Goal: Information Seeking & Learning: Learn about a topic

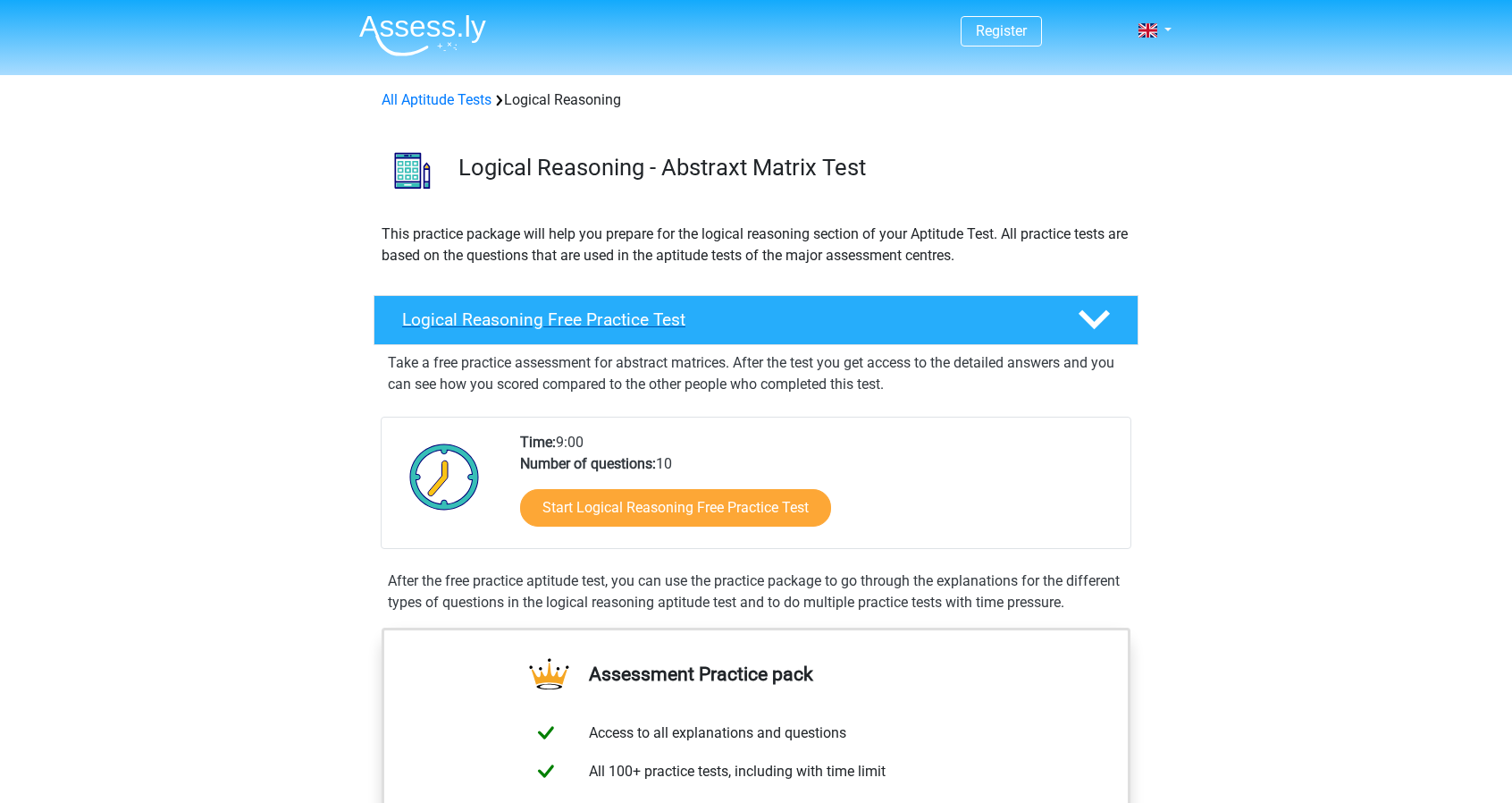
click at [588, 326] on h4 "Logical Reasoning Free Practice Test" at bounding box center [725, 319] width 647 height 20
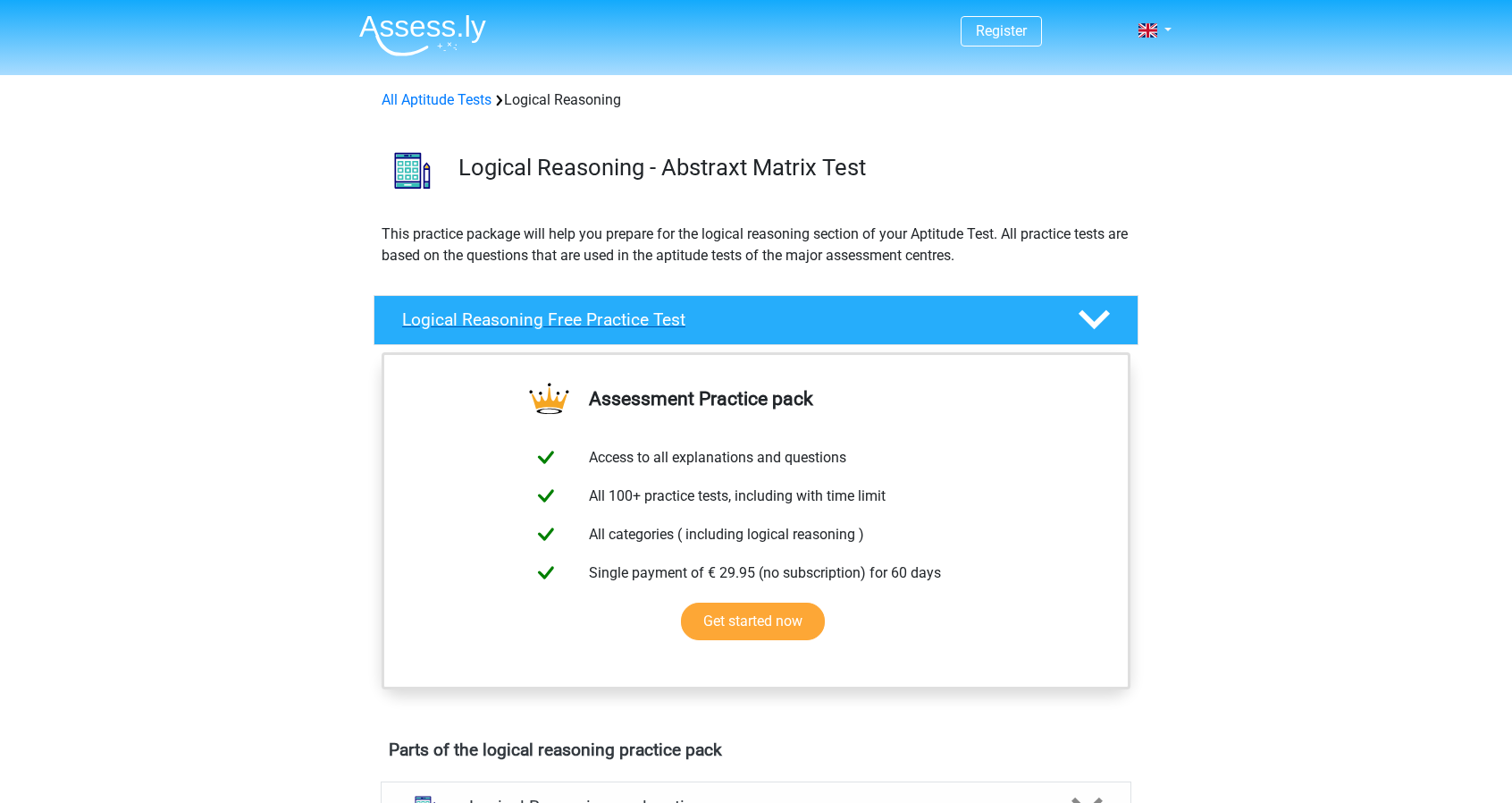
click at [588, 326] on h4 "Logical Reasoning Free Practice Test" at bounding box center [725, 319] width 647 height 20
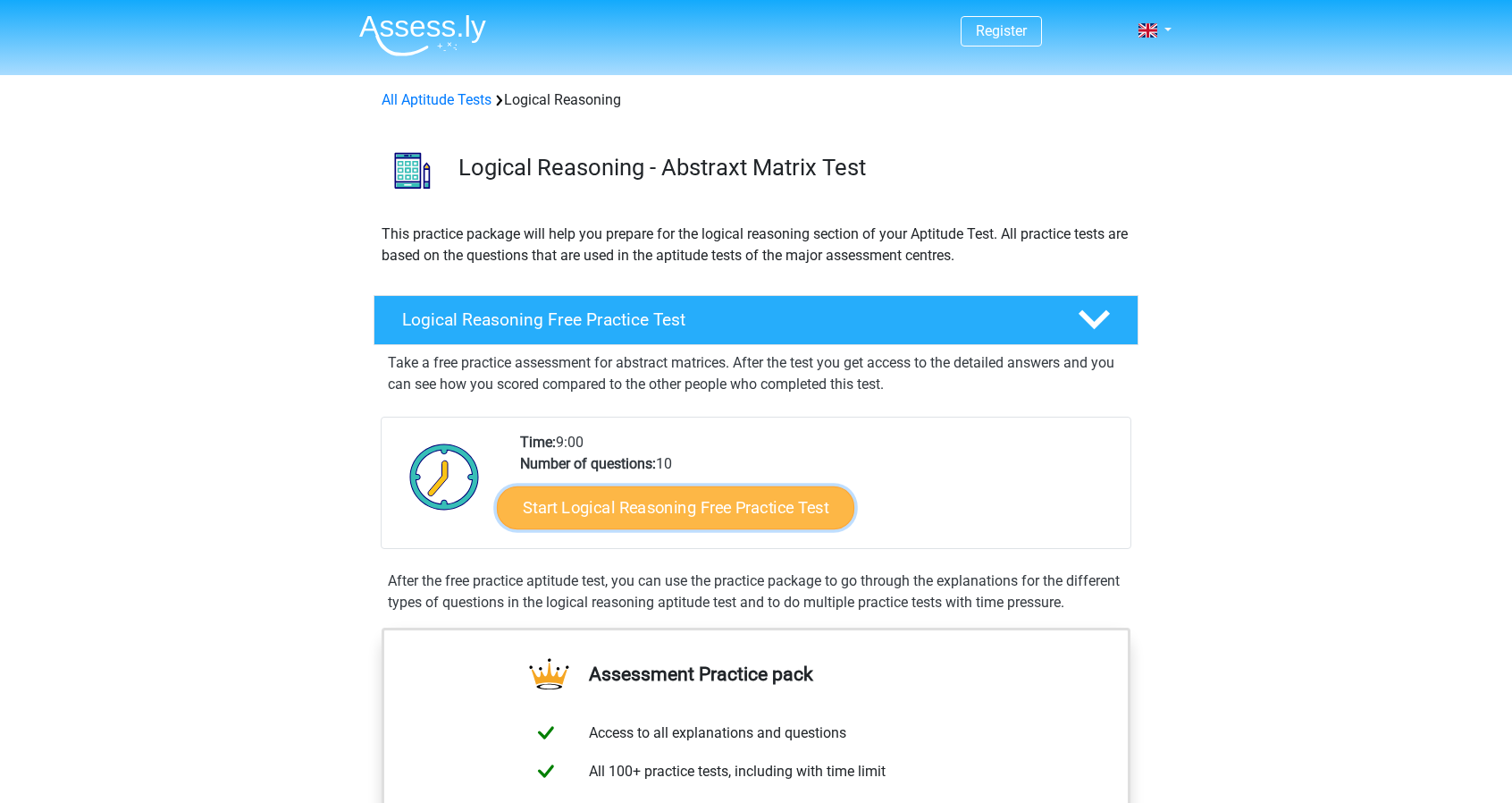
click at [646, 512] on link "Start Logical Reasoning Free Practice Test" at bounding box center [675, 507] width 357 height 43
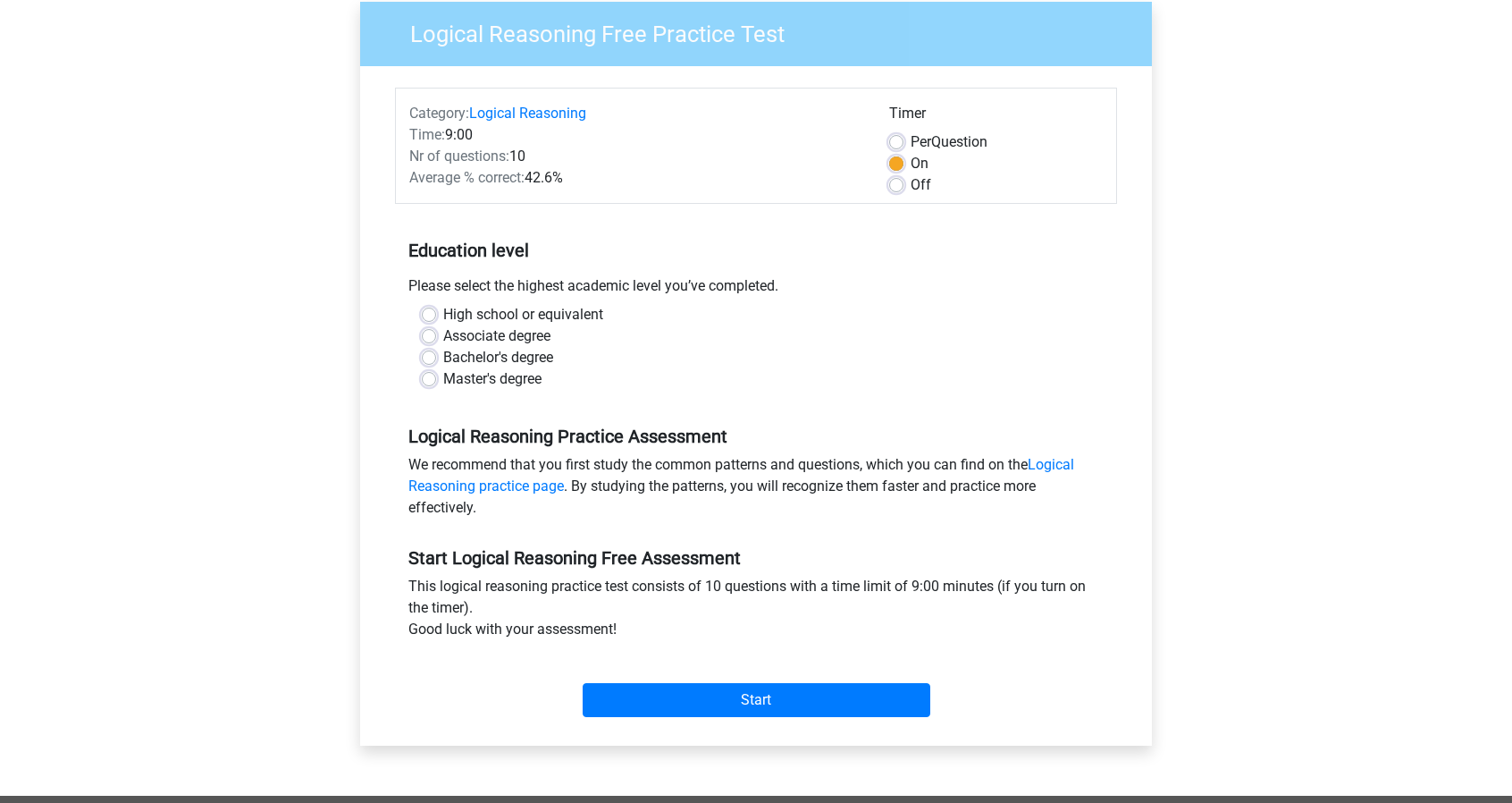
scroll to position [161, 0]
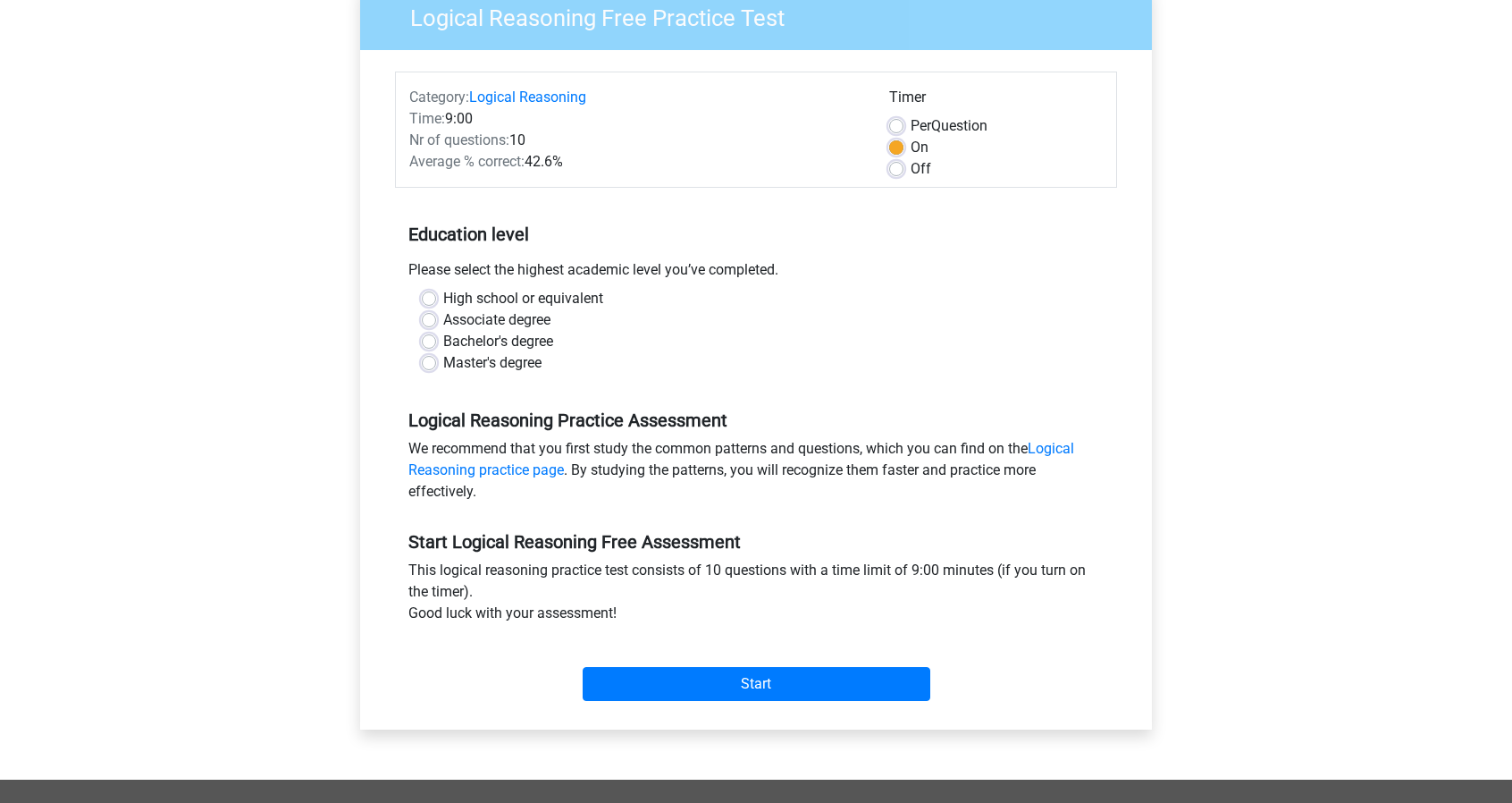
click at [444, 343] on label "Bachelor's degree" at bounding box center [498, 341] width 110 height 21
click at [431, 343] on input "Bachelor's degree" at bounding box center [428, 339] width 14 height 18
radio input "true"
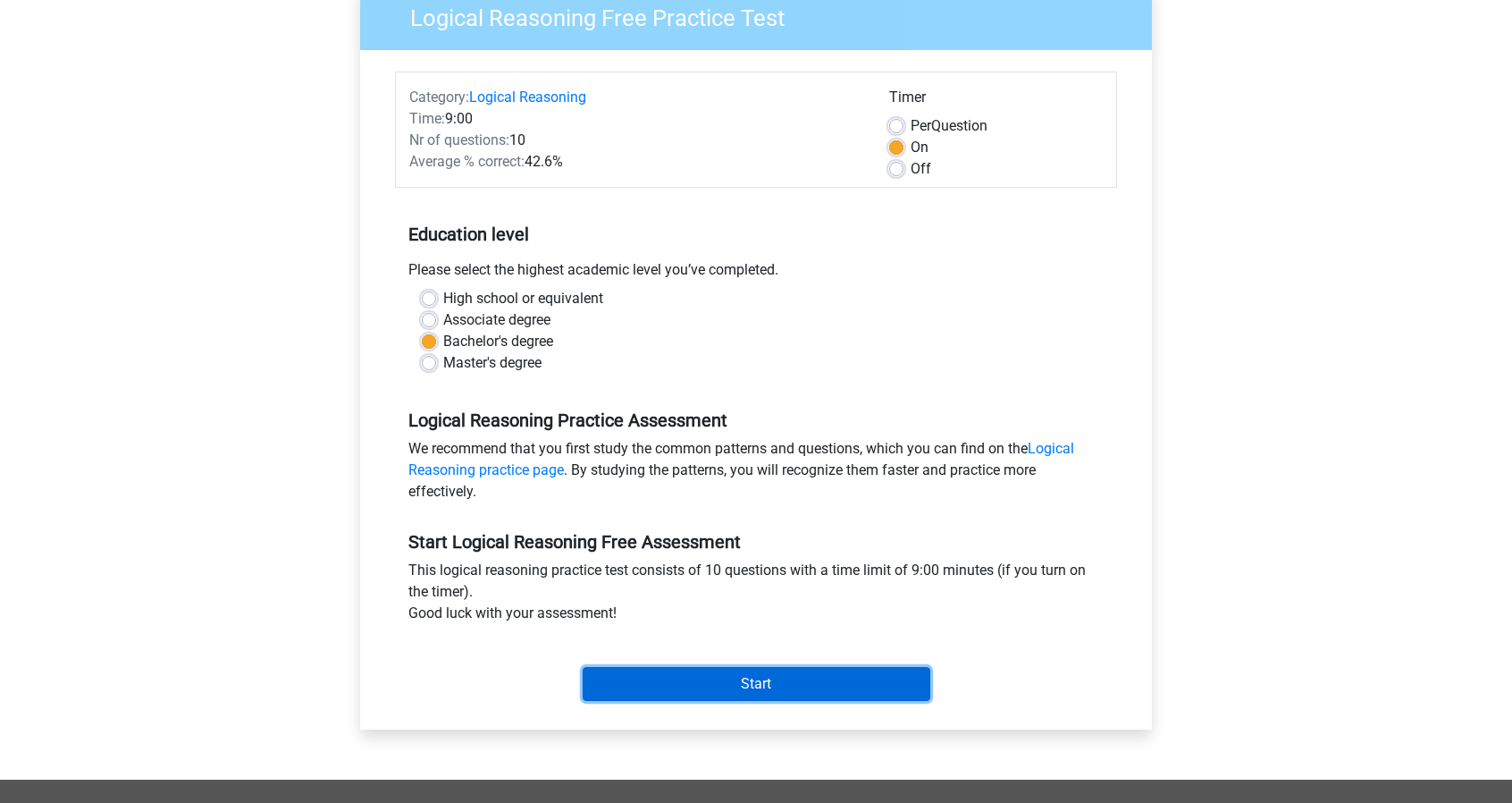
click at [700, 670] on input "Start" at bounding box center [756, 683] width 348 height 34
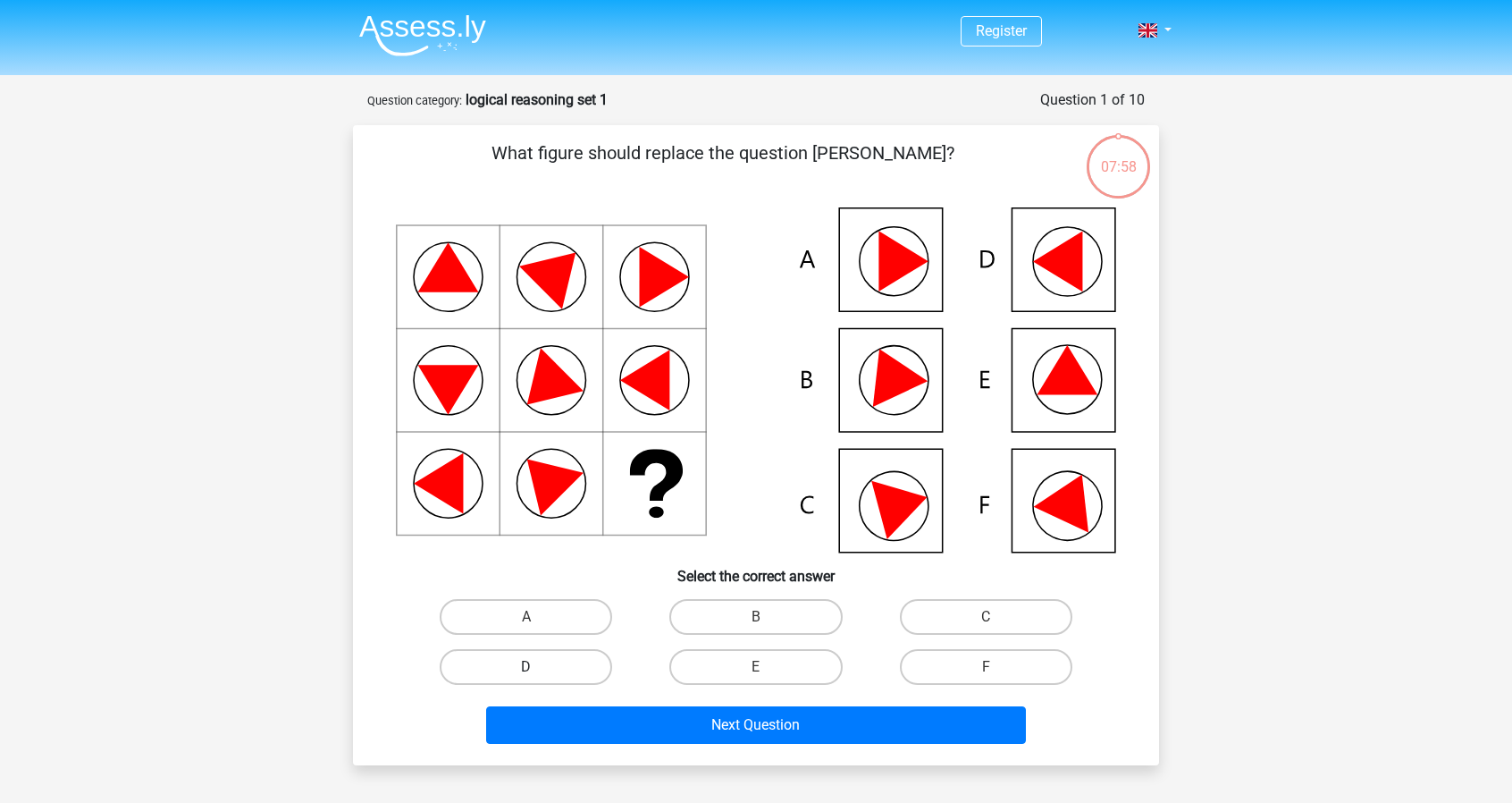
click at [523, 677] on label "D" at bounding box center [526, 667] width 173 height 36
click at [526, 677] on input "D" at bounding box center [532, 672] width 12 height 12
radio input "true"
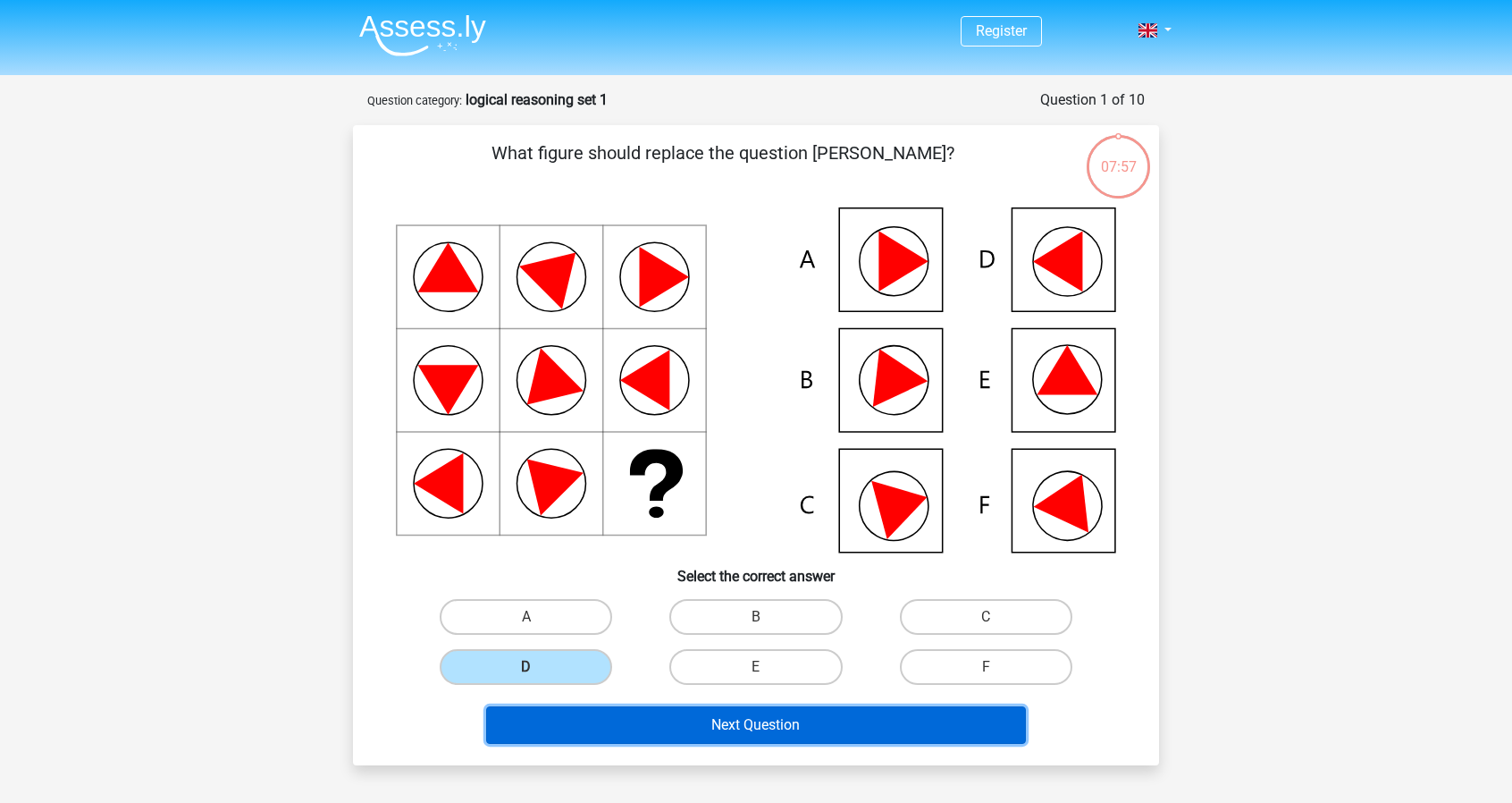
click at [672, 729] on button "Next Question" at bounding box center [756, 725] width 541 height 37
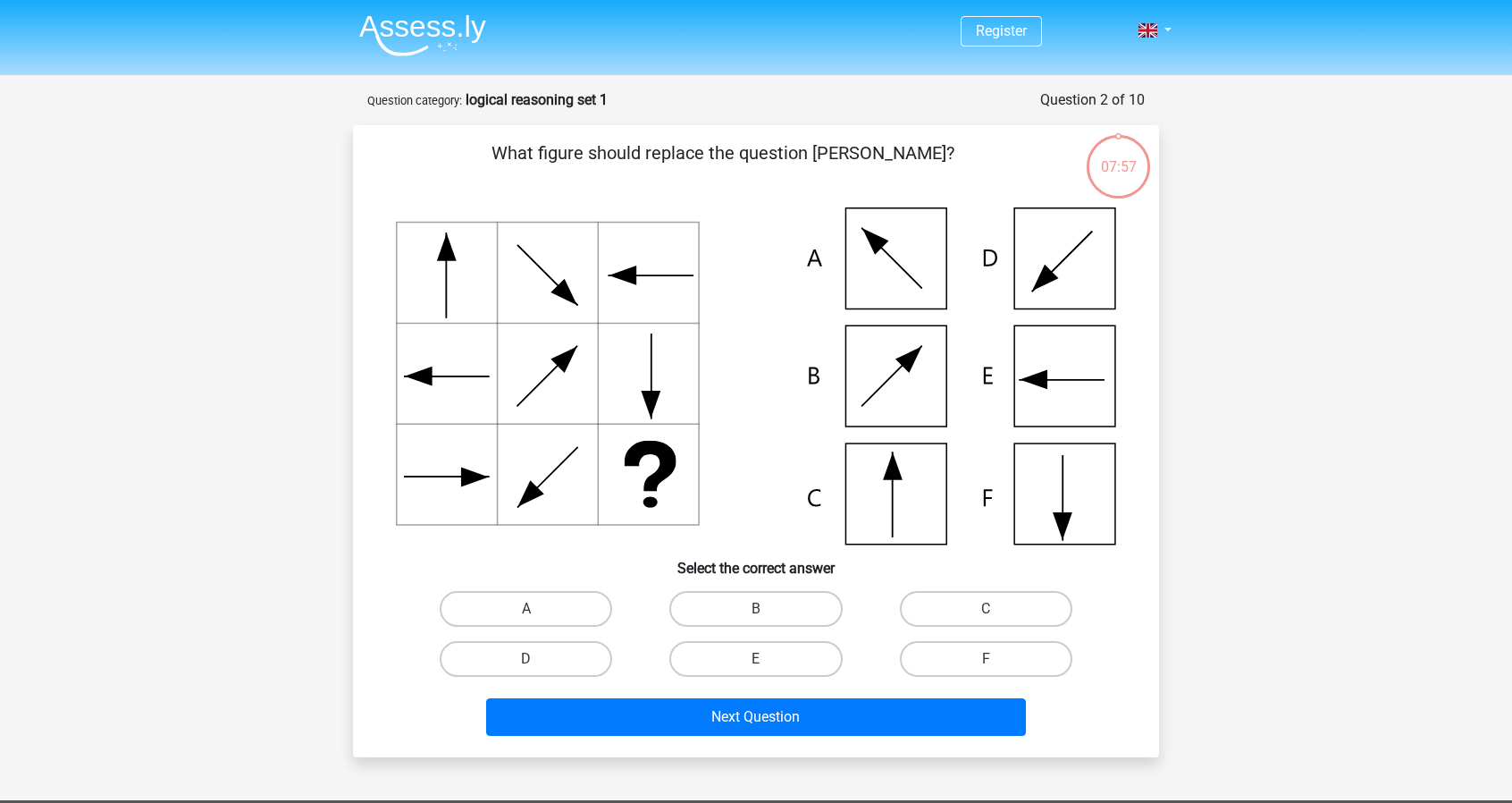
scroll to position [89, 0]
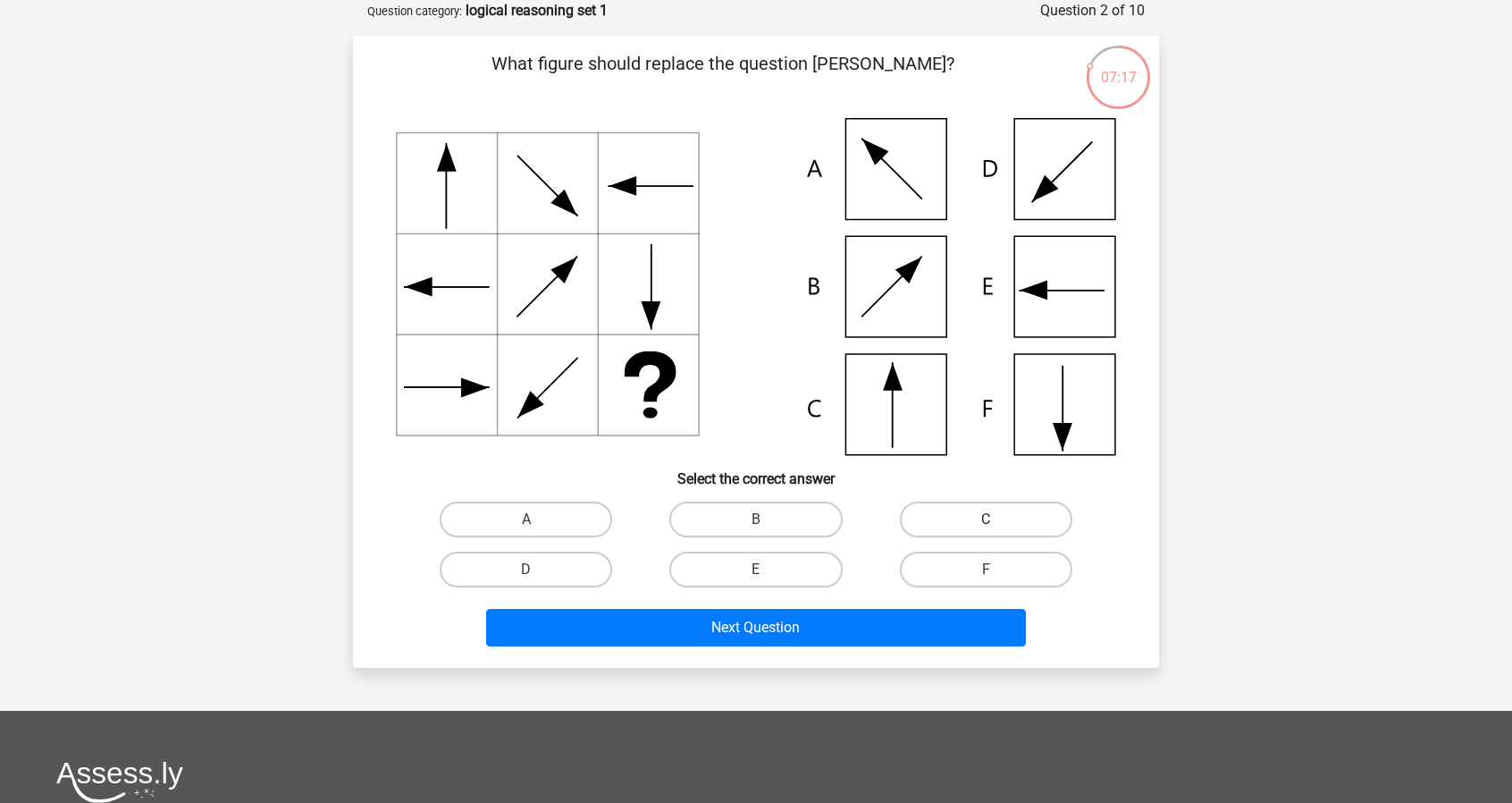
click at [942, 532] on label "C" at bounding box center [987, 519] width 173 height 36
click at [986, 531] on input "C" at bounding box center [991, 525] width 12 height 12
radio input "true"
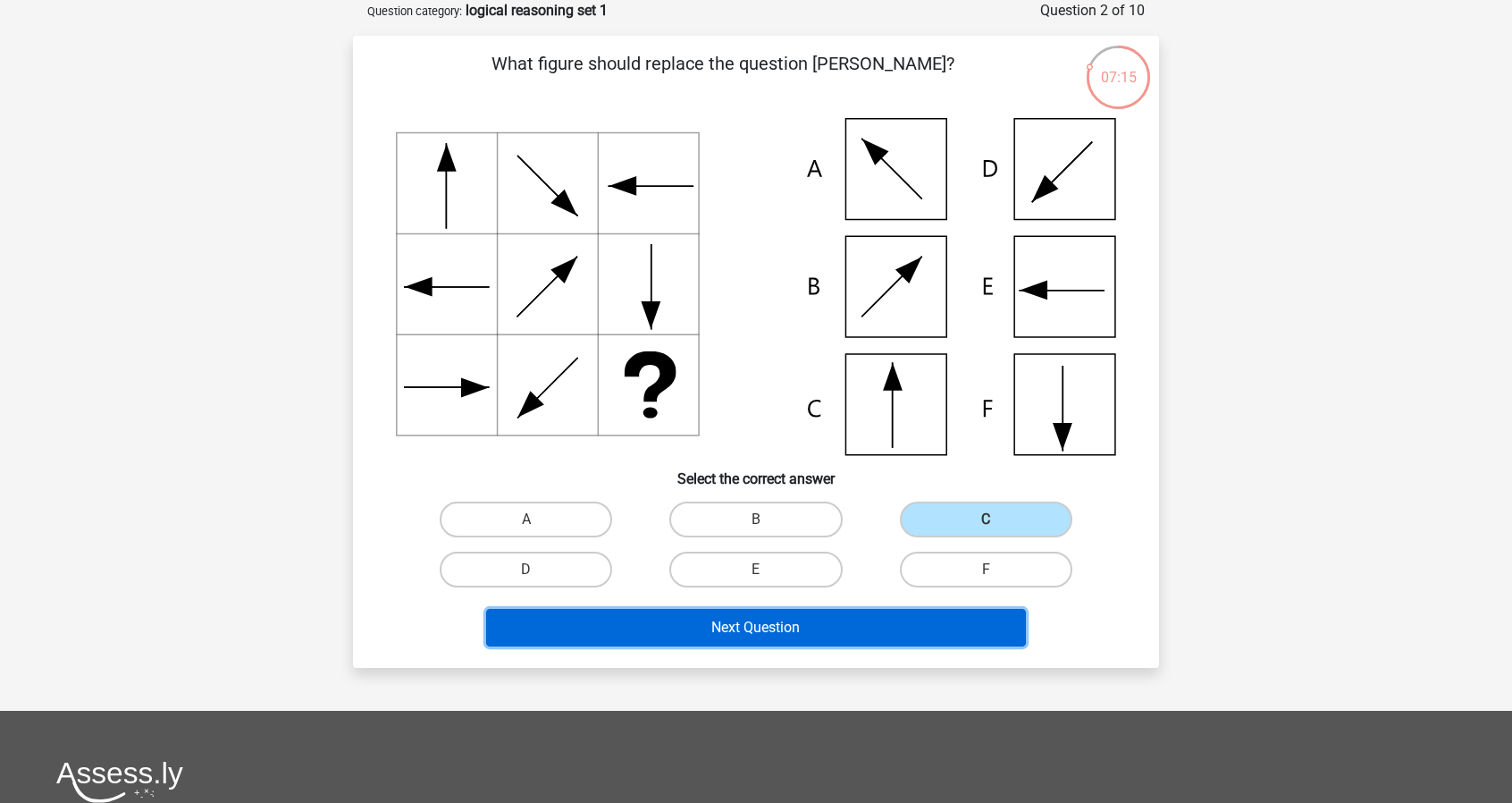
click at [817, 636] on button "Next Question" at bounding box center [756, 628] width 541 height 37
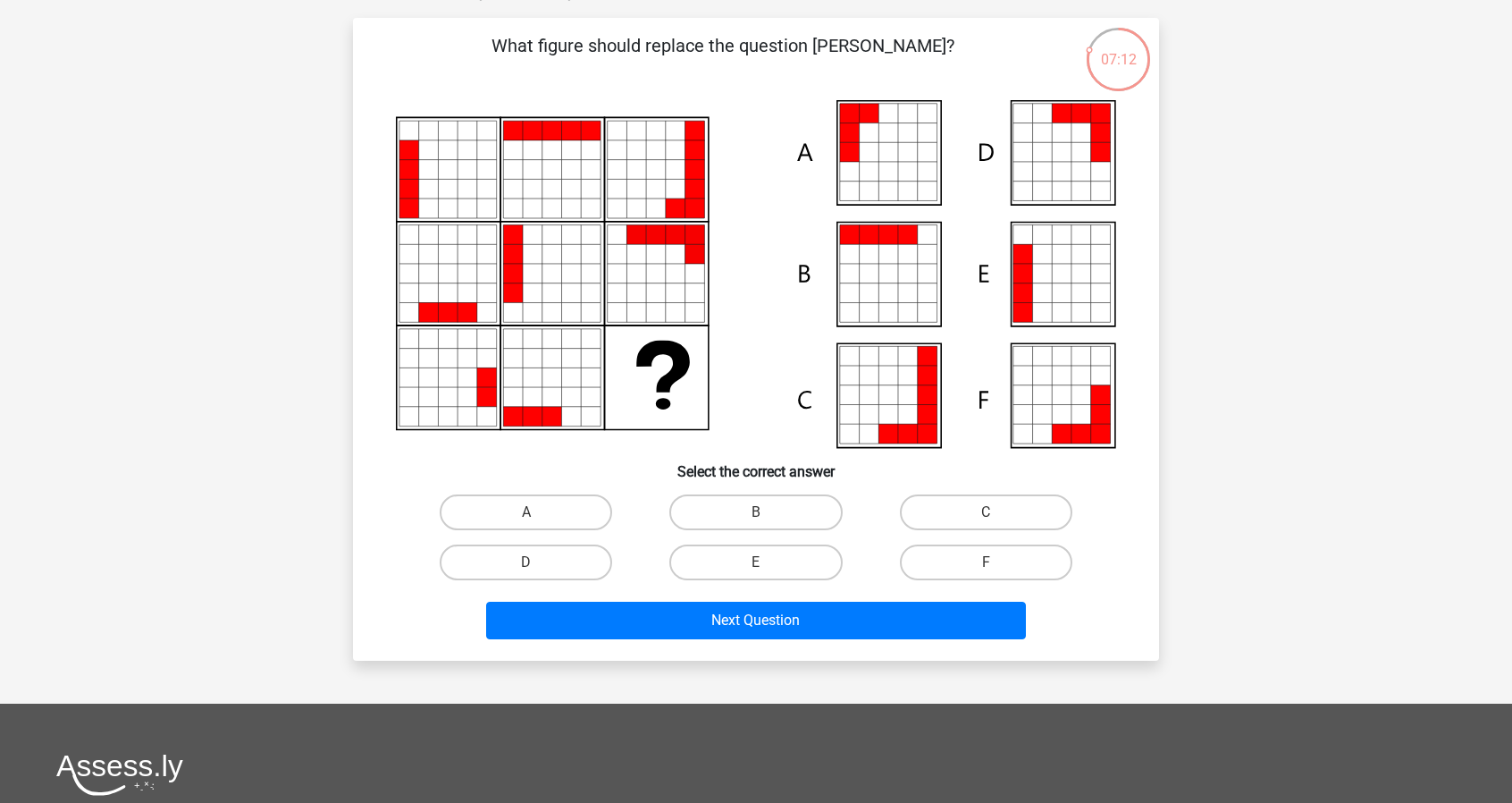
scroll to position [82, 0]
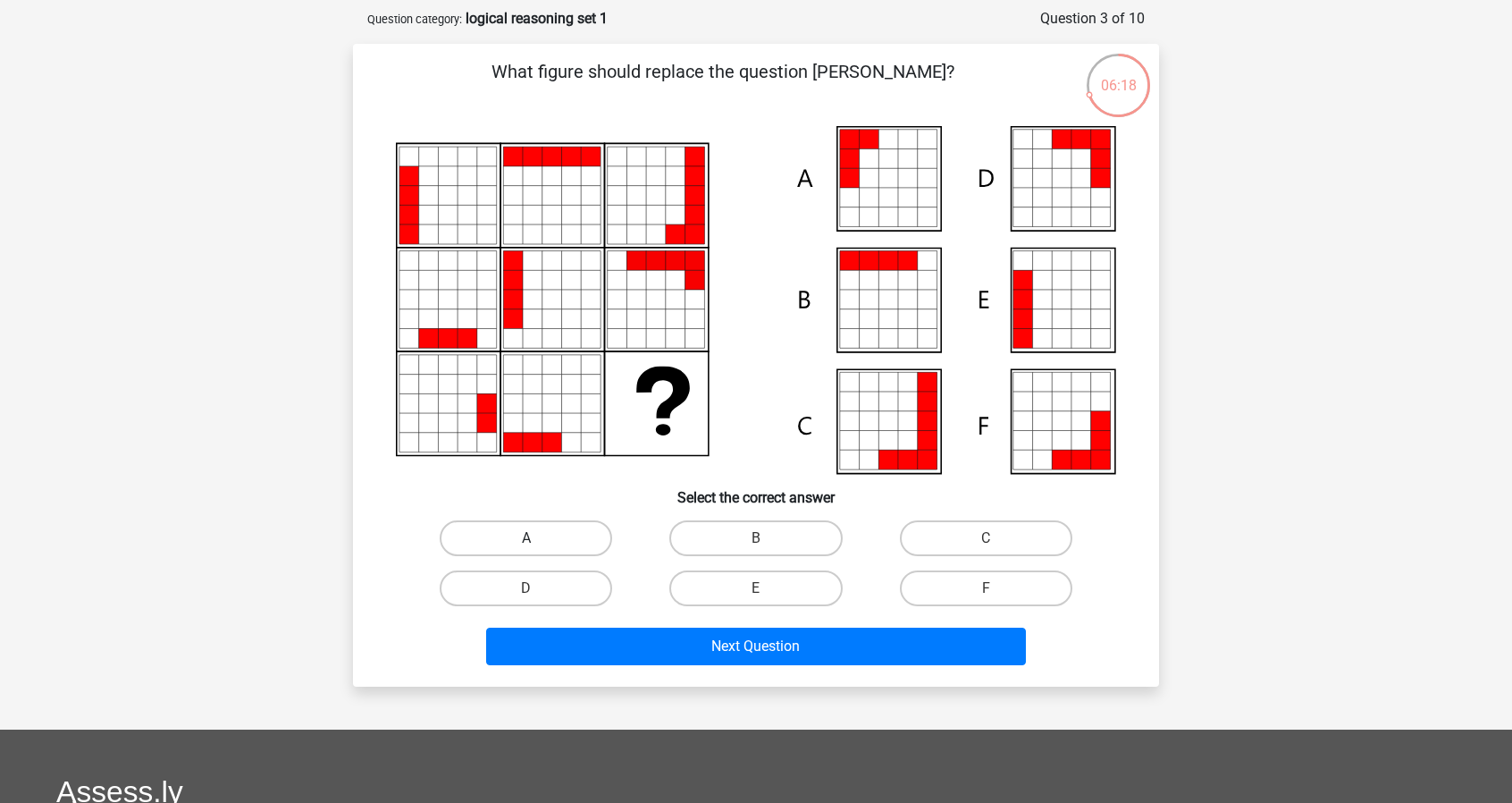
click at [531, 526] on label "A" at bounding box center [526, 537] width 173 height 36
click at [531, 538] on input "A" at bounding box center [532, 544] width 12 height 12
radio input "true"
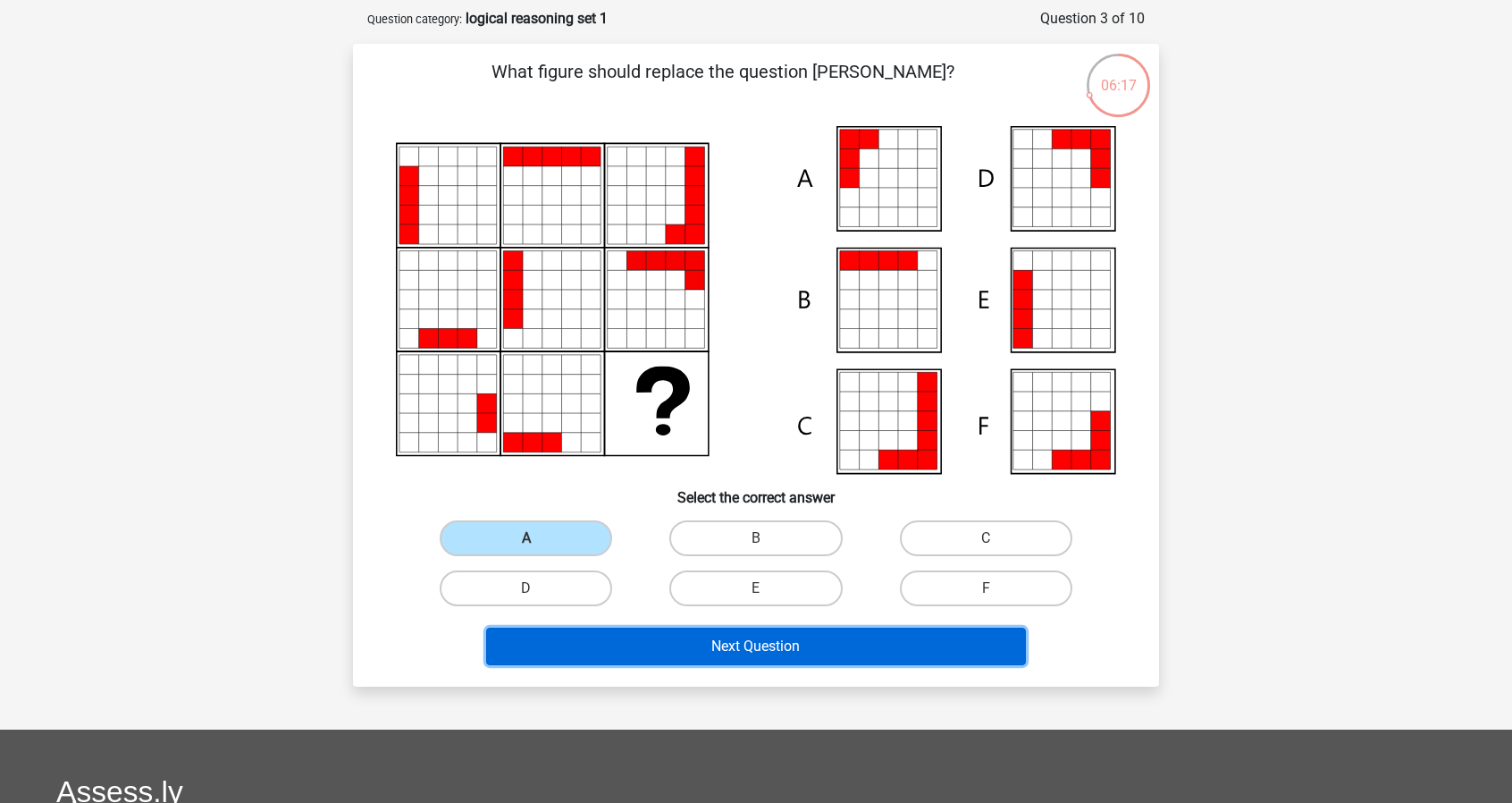
click at [711, 651] on button "Next Question" at bounding box center [756, 646] width 541 height 37
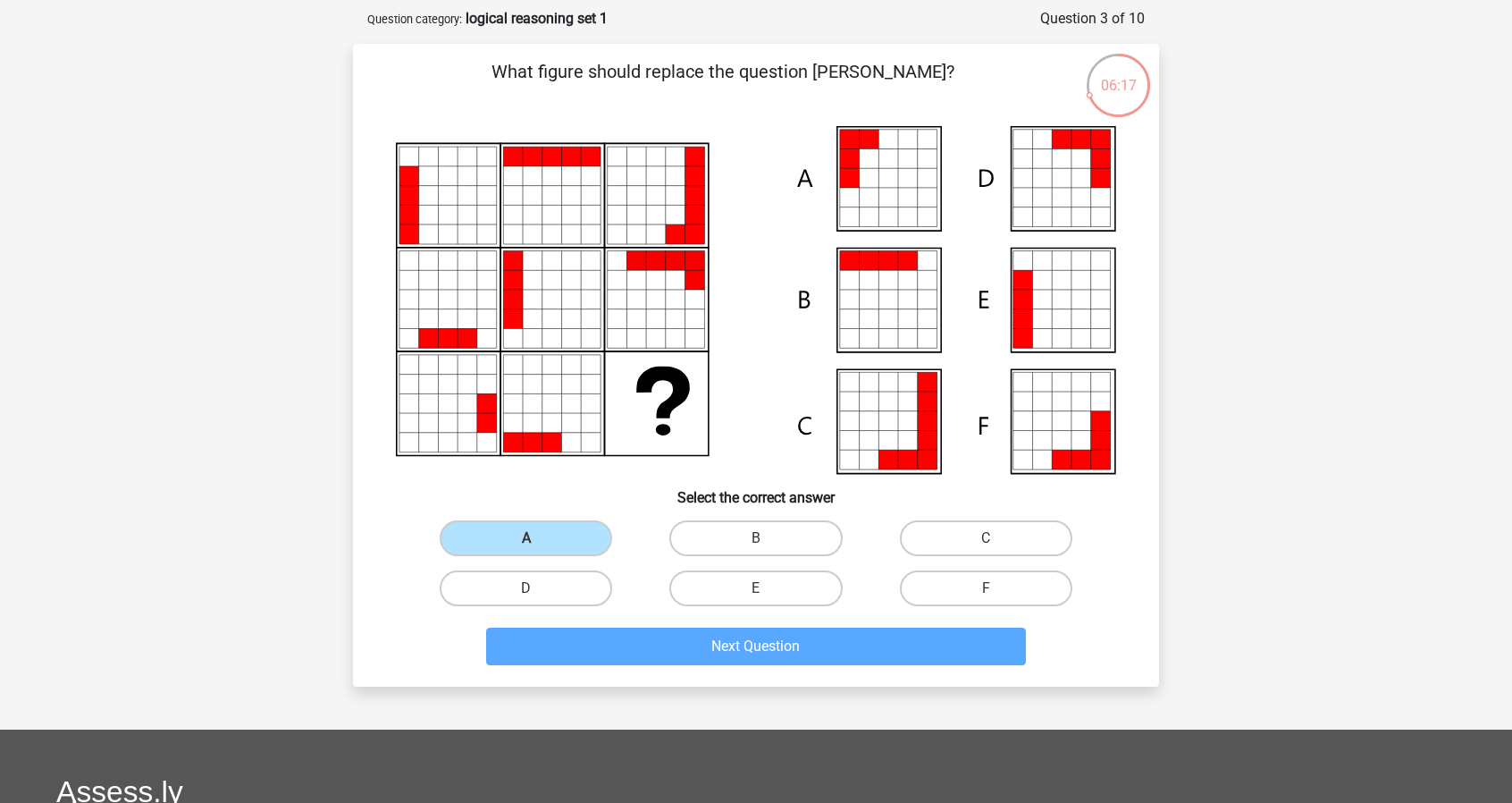
scroll to position [89, 0]
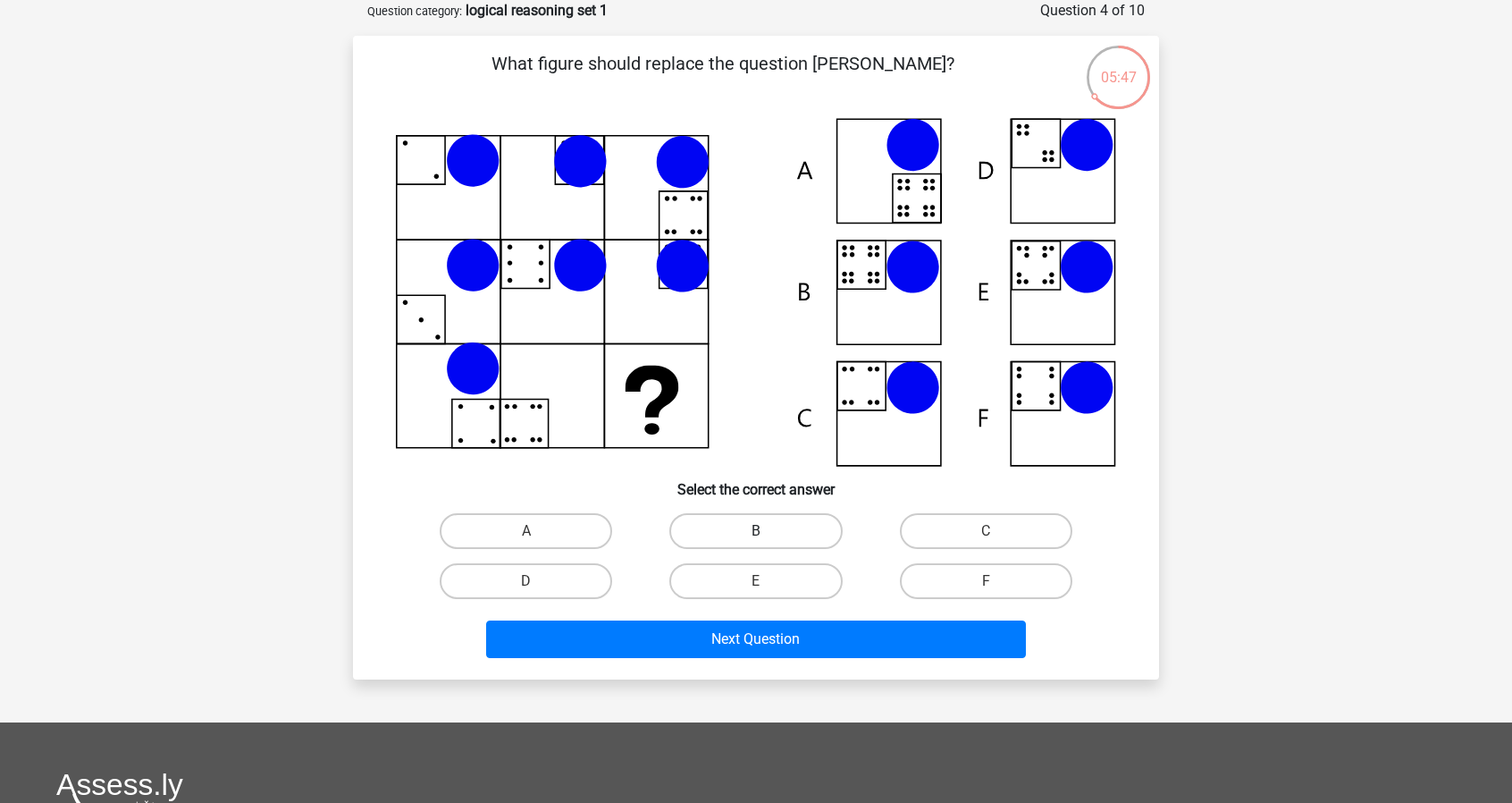
click at [758, 527] on label "B" at bounding box center [756, 531] width 173 height 36
click at [758, 531] on input "B" at bounding box center [762, 537] width 12 height 12
radio input "true"
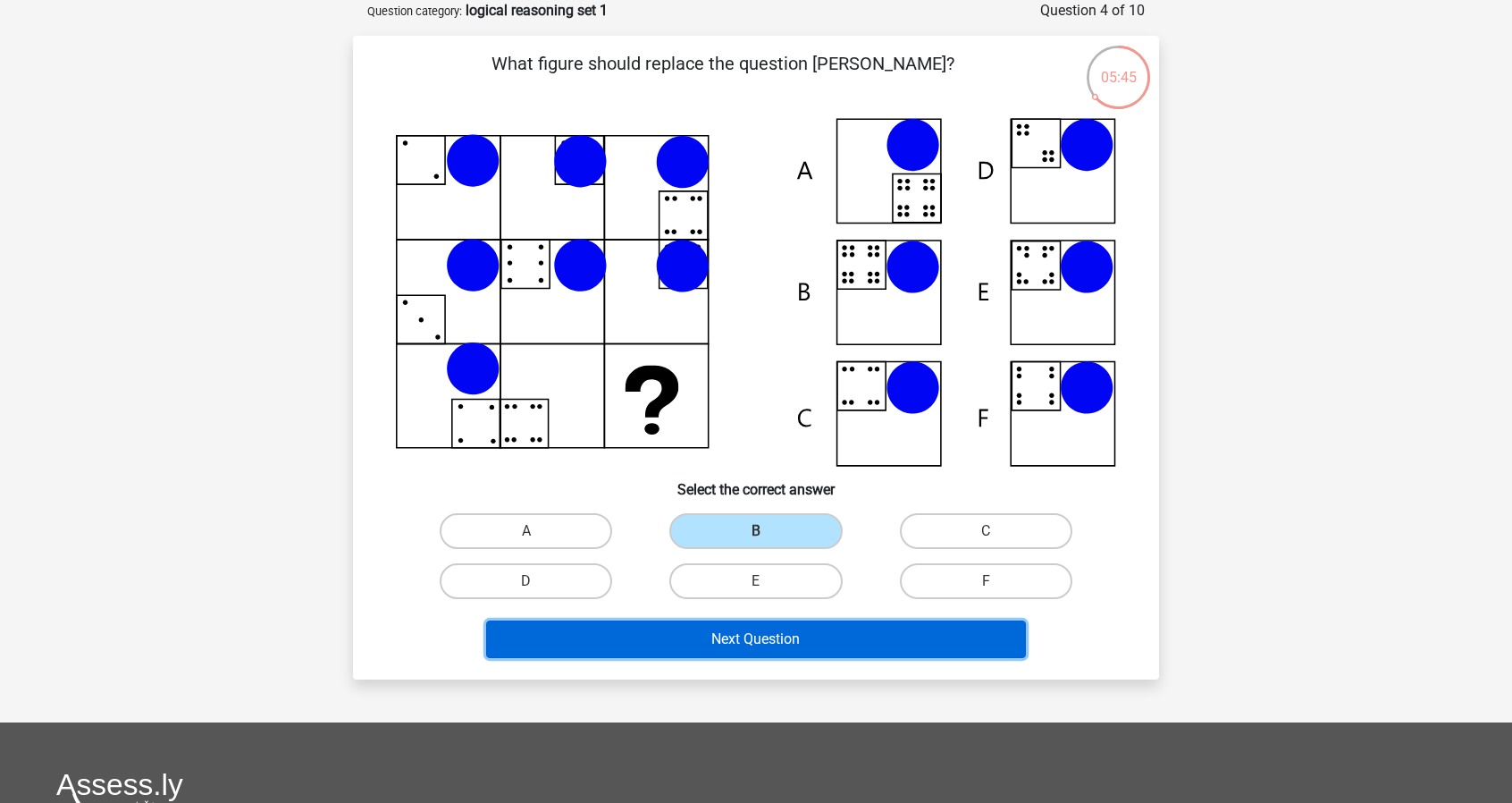
click at [784, 636] on button "Next Question" at bounding box center [756, 639] width 541 height 37
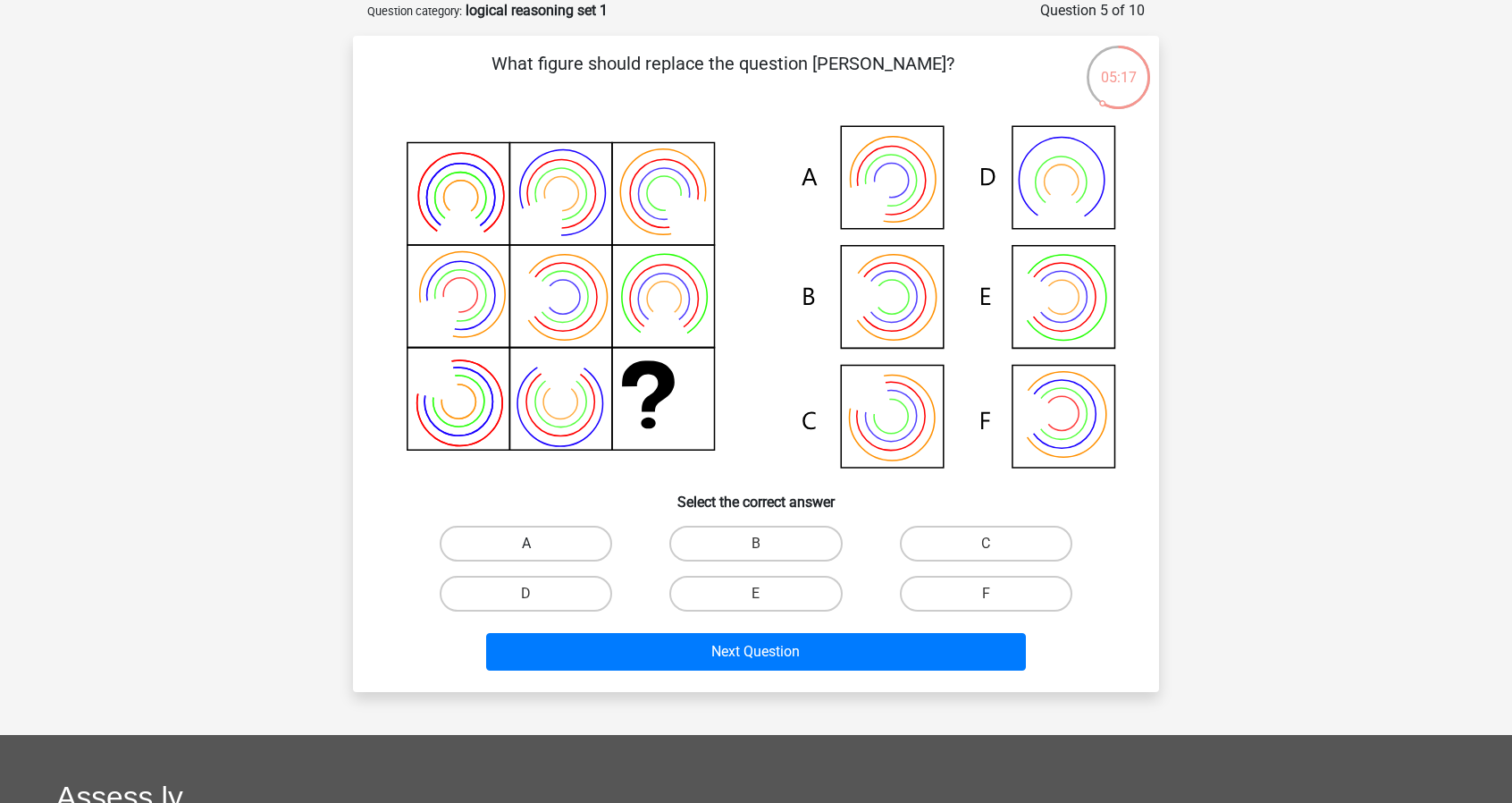
click at [536, 541] on label "A" at bounding box center [526, 543] width 173 height 36
click at [536, 543] on input "A" at bounding box center [532, 549] width 12 height 12
radio input "true"
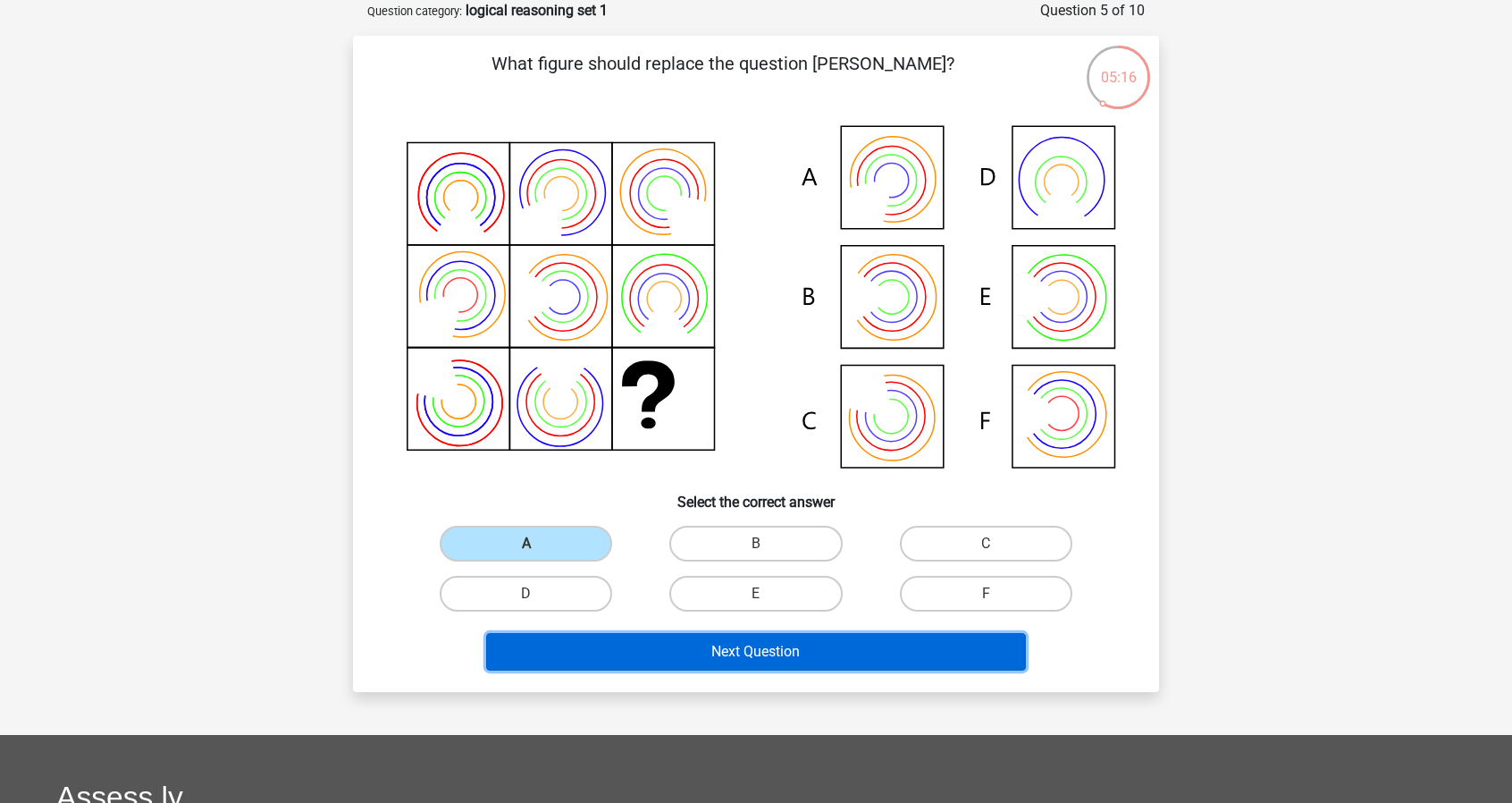
click at [743, 641] on button "Next Question" at bounding box center [756, 652] width 541 height 37
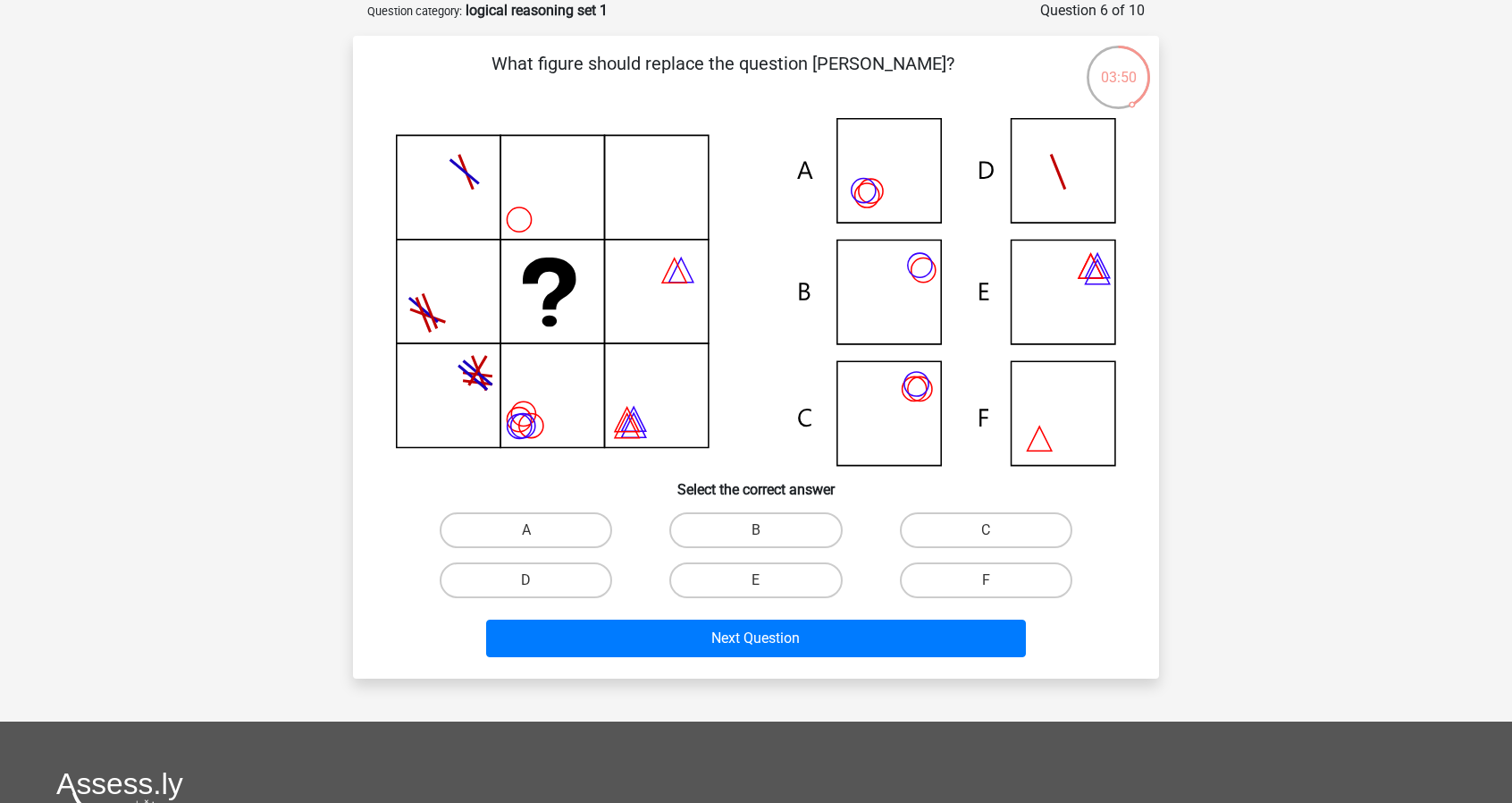
click at [894, 296] on icon at bounding box center [756, 291] width 720 height 348
click at [795, 526] on label "B" at bounding box center [756, 530] width 173 height 36
click at [768, 530] on input "B" at bounding box center [762, 536] width 12 height 12
radio input "true"
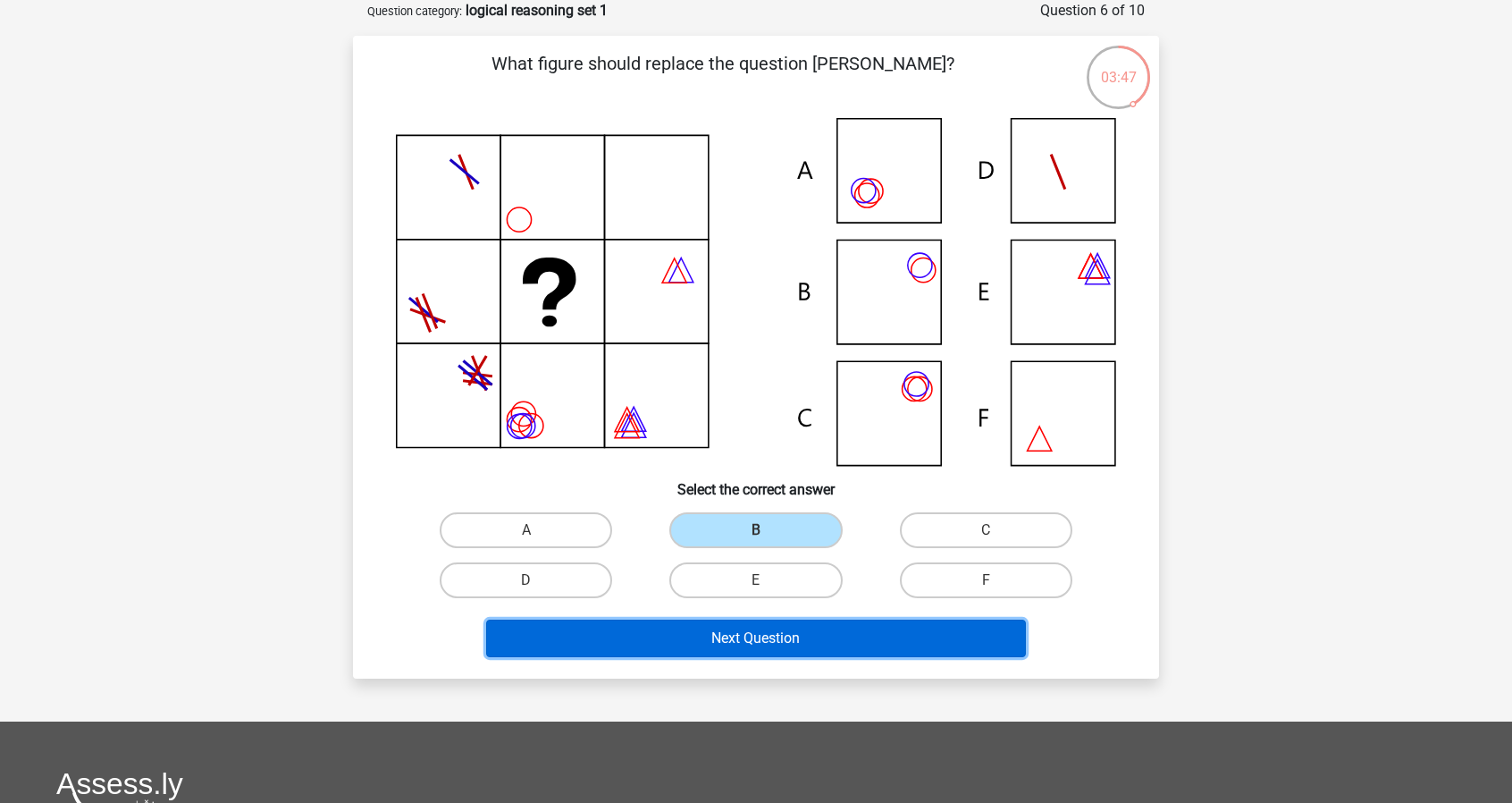
click at [786, 630] on button "Next Question" at bounding box center [756, 638] width 541 height 37
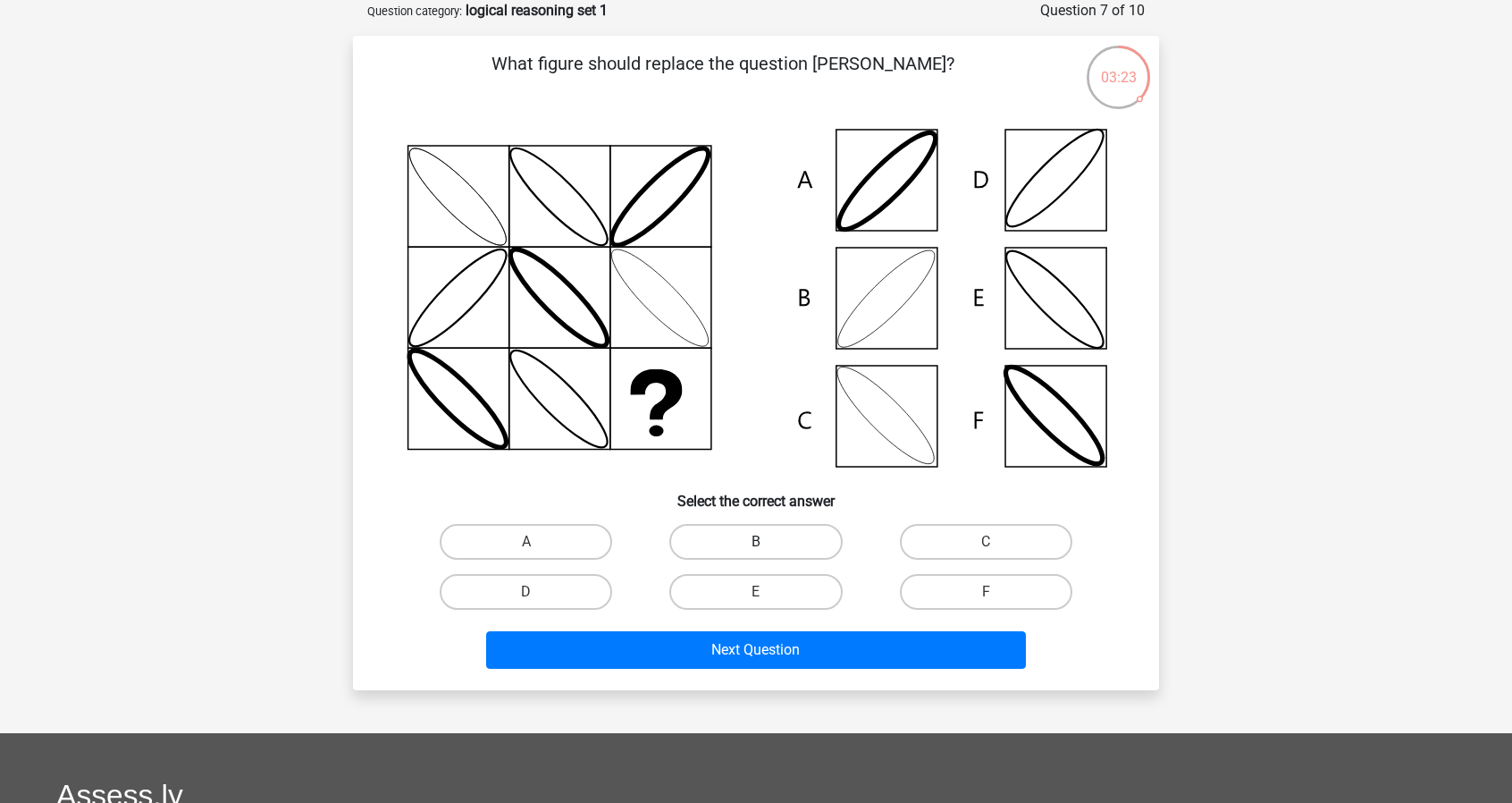
click at [796, 530] on label "B" at bounding box center [756, 541] width 173 height 36
click at [768, 541] on input "B" at bounding box center [762, 547] width 12 height 12
radio input "true"
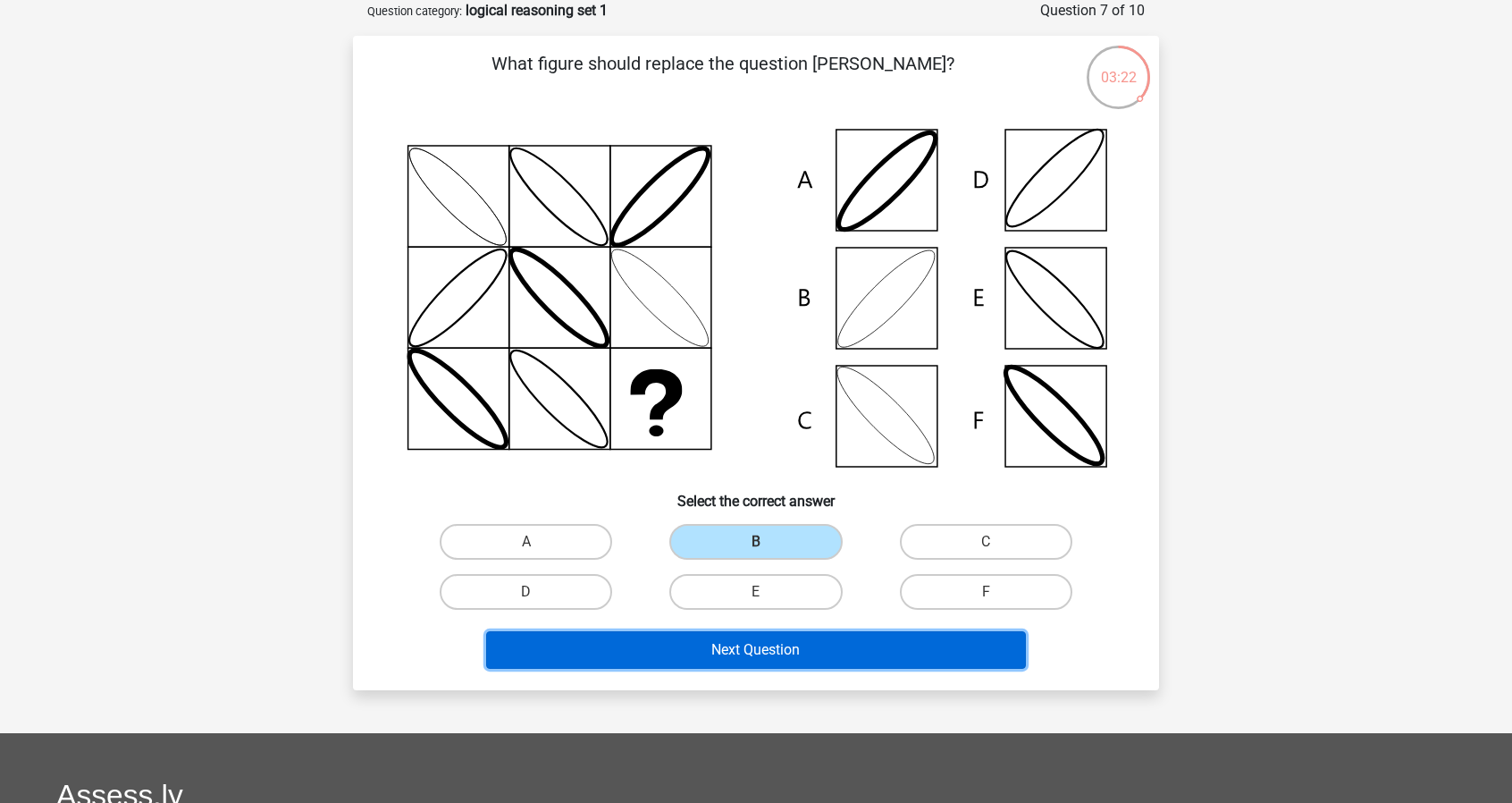
click at [799, 644] on button "Next Question" at bounding box center [756, 650] width 541 height 37
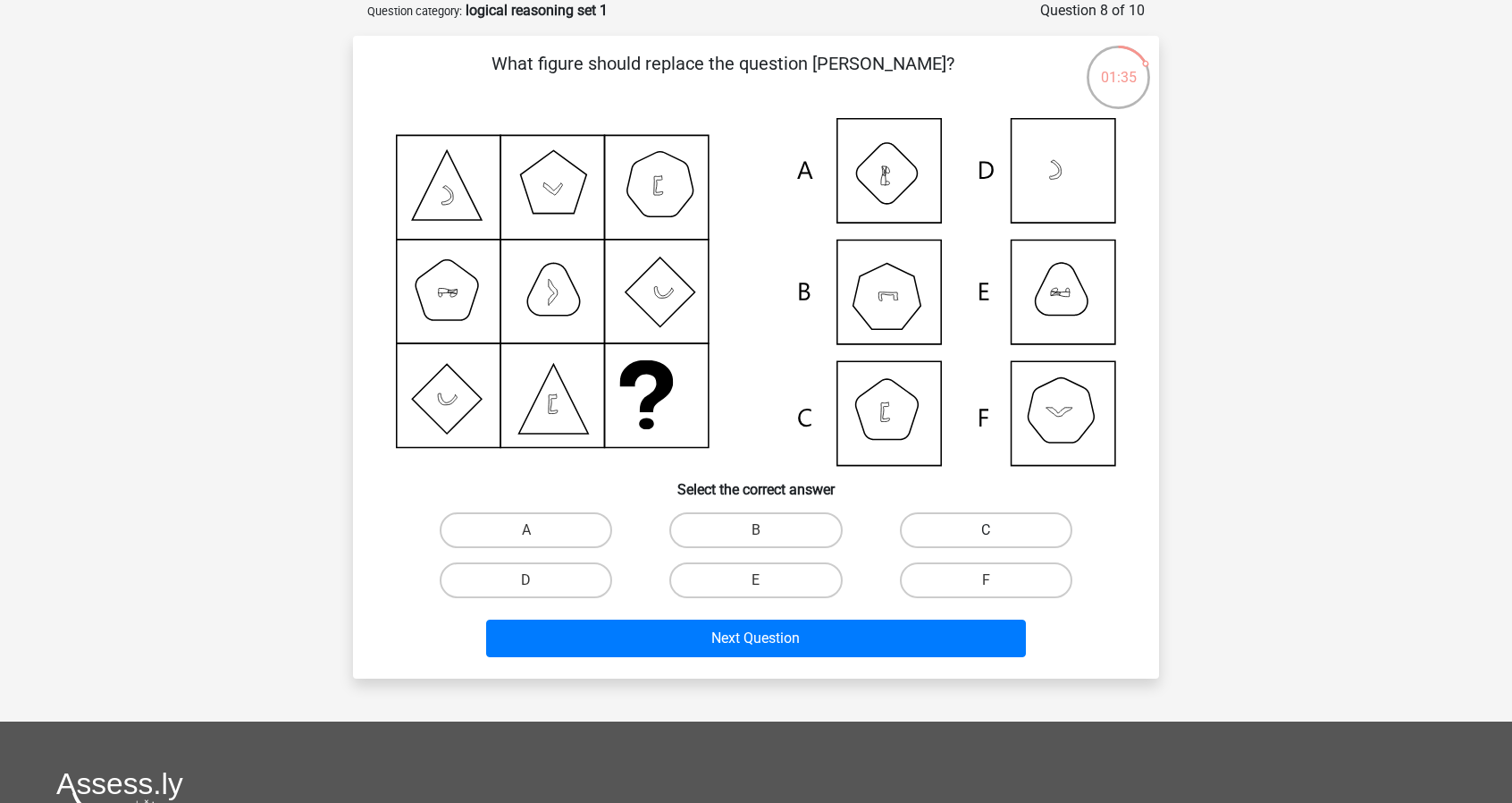
click at [942, 517] on label "C" at bounding box center [987, 530] width 173 height 36
click at [986, 530] on input "C" at bounding box center [991, 536] width 12 height 12
radio input "true"
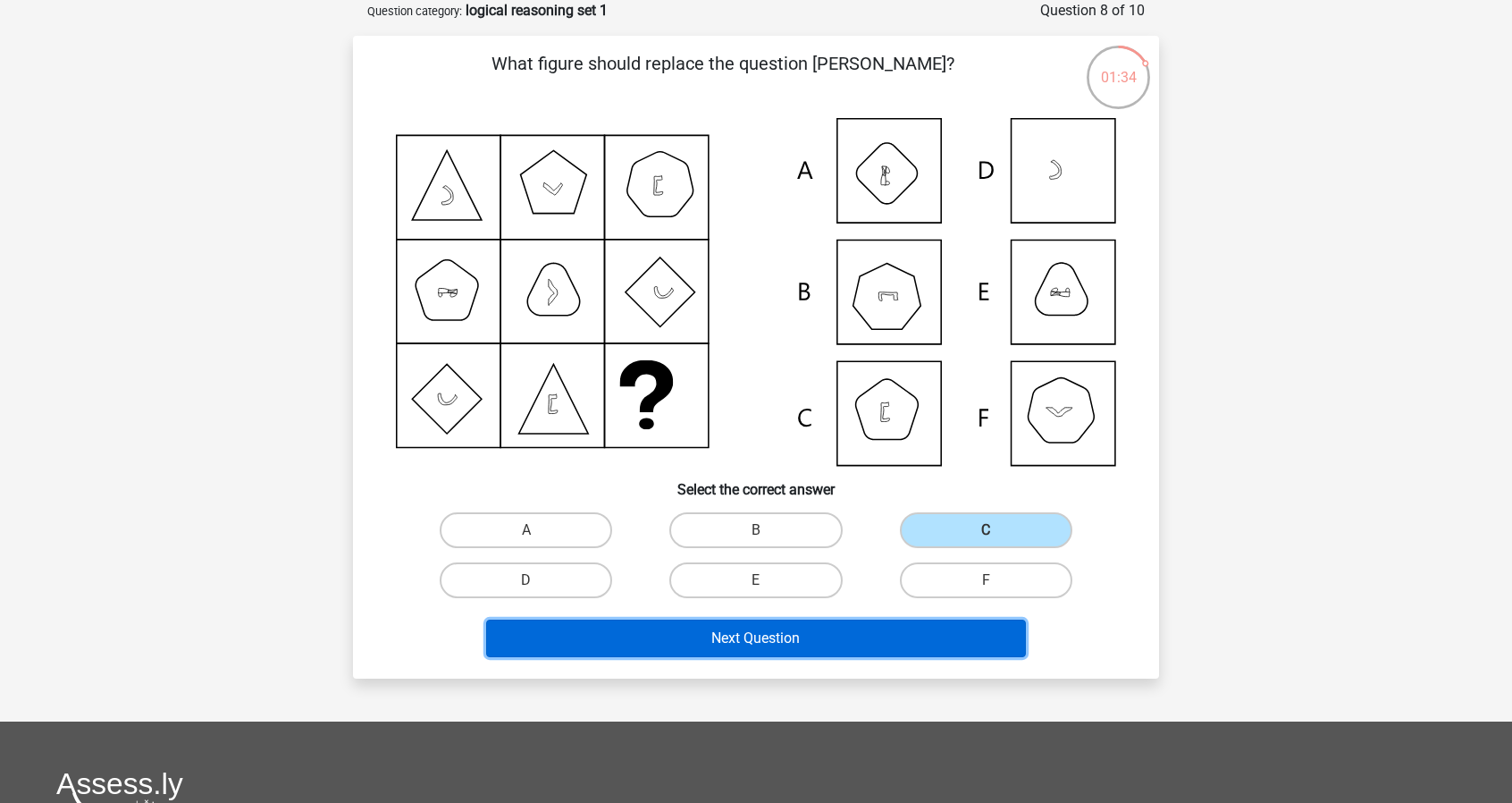
click at [828, 636] on button "Next Question" at bounding box center [756, 638] width 541 height 37
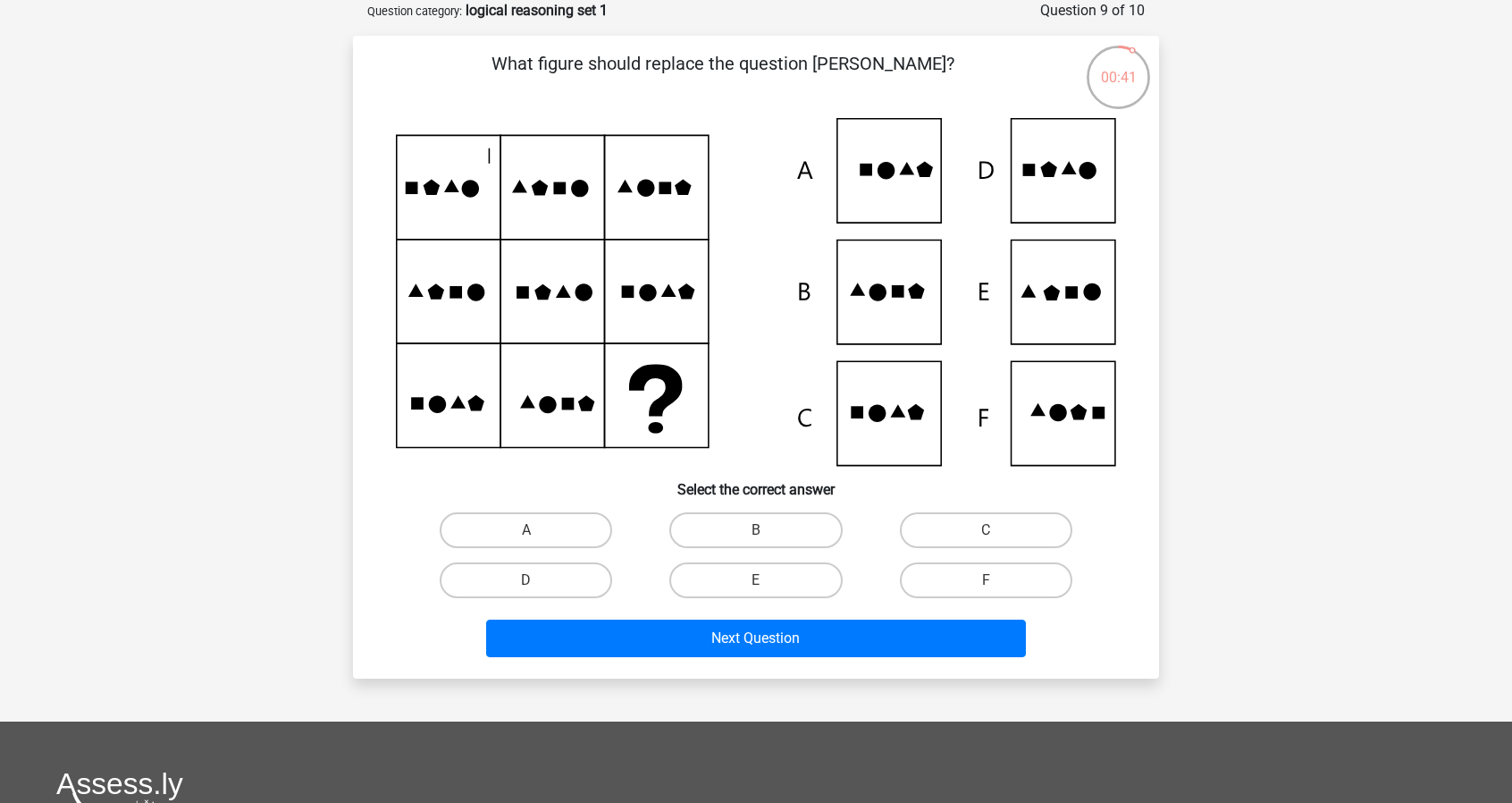
click at [1289, 312] on div "Register Nederlands English" at bounding box center [756, 552] width 1512 height 1283
click at [722, 586] on label "E" at bounding box center [756, 580] width 173 height 36
click at [756, 586] on input "E" at bounding box center [762, 586] width 12 height 12
radio input "true"
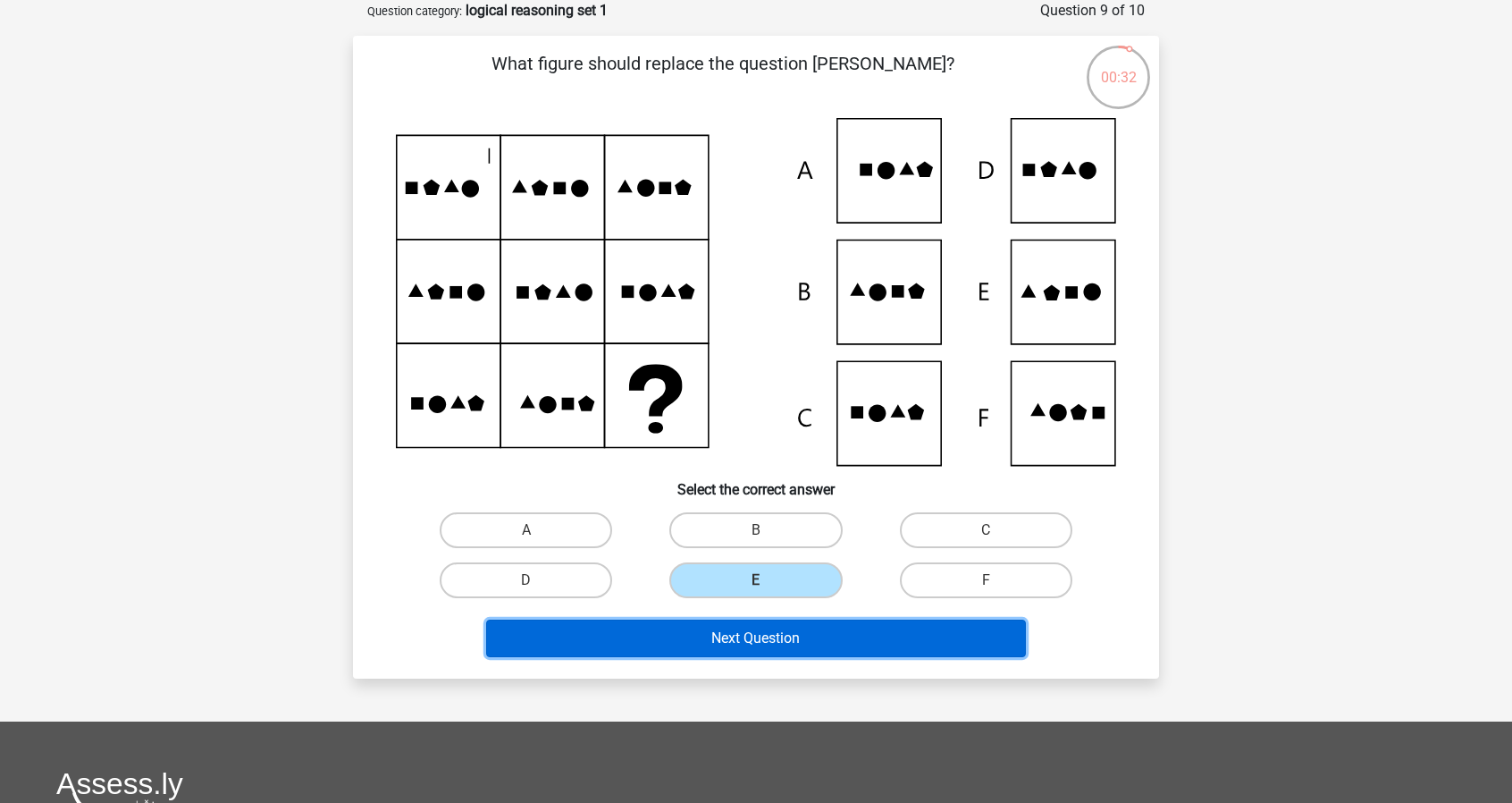
click at [721, 643] on button "Next Question" at bounding box center [756, 638] width 541 height 37
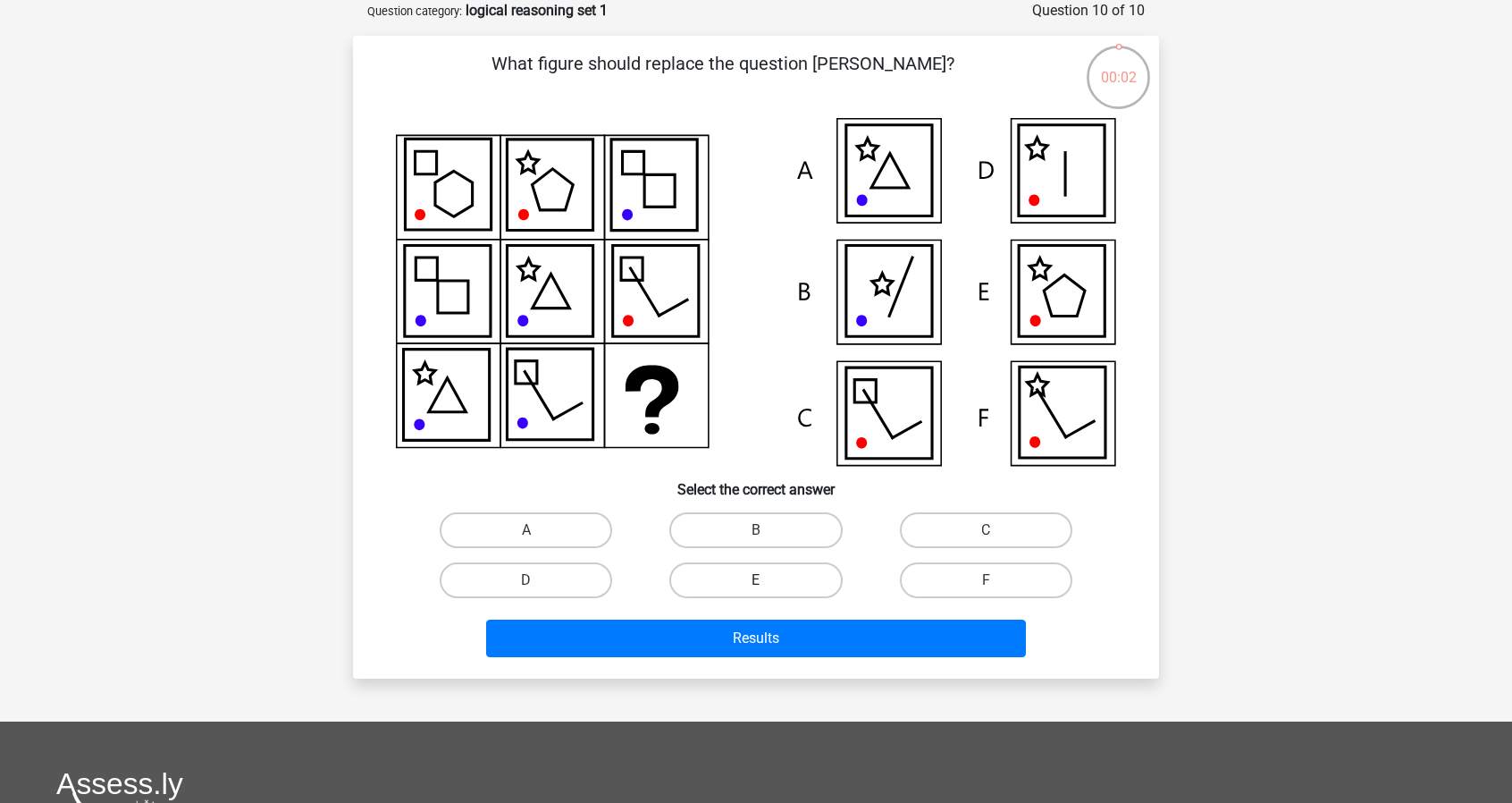
click at [749, 575] on label "E" at bounding box center [756, 580] width 173 height 36
click at [756, 580] on input "E" at bounding box center [762, 586] width 12 height 12
radio input "true"
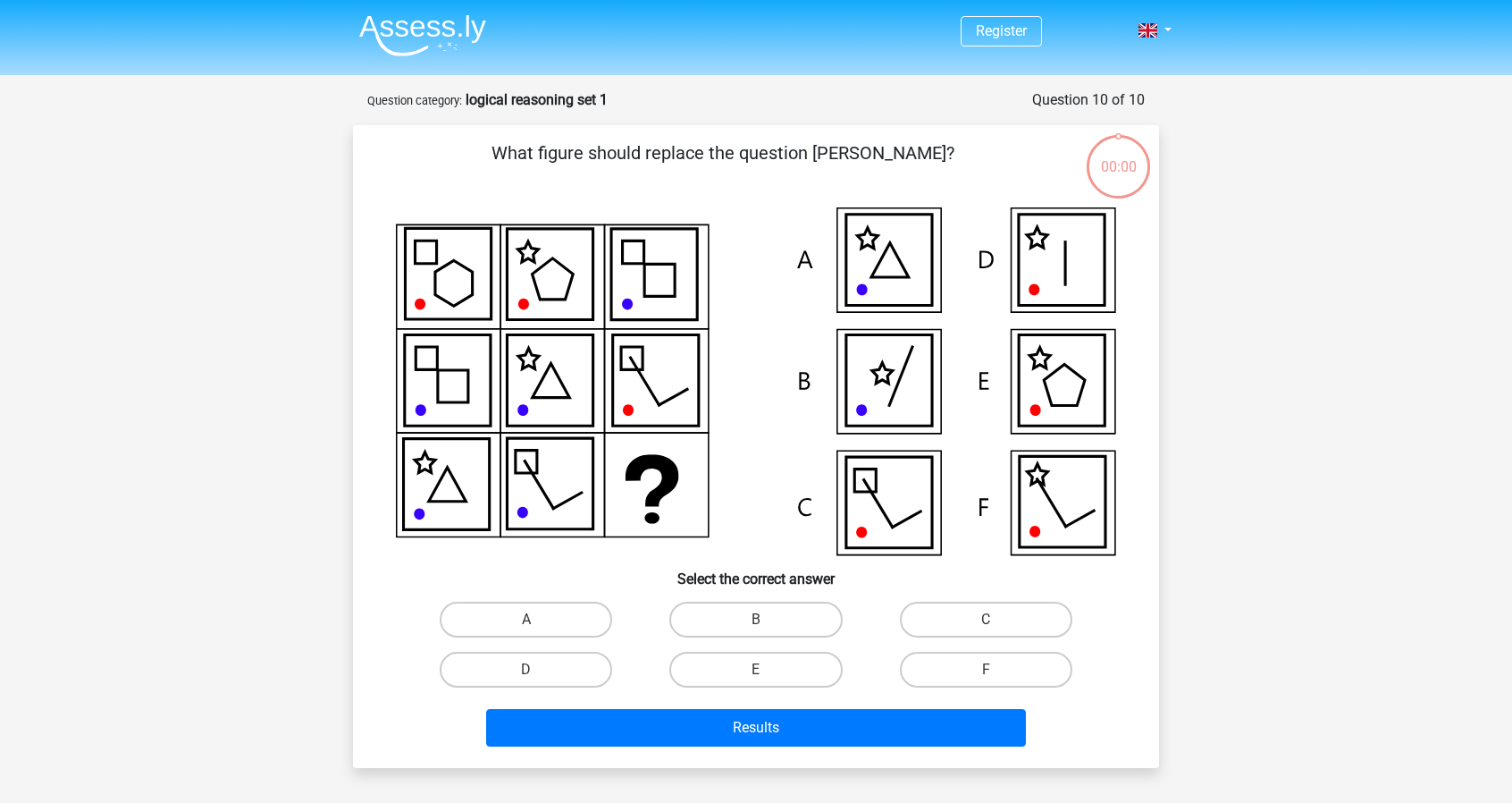
scroll to position [89, 0]
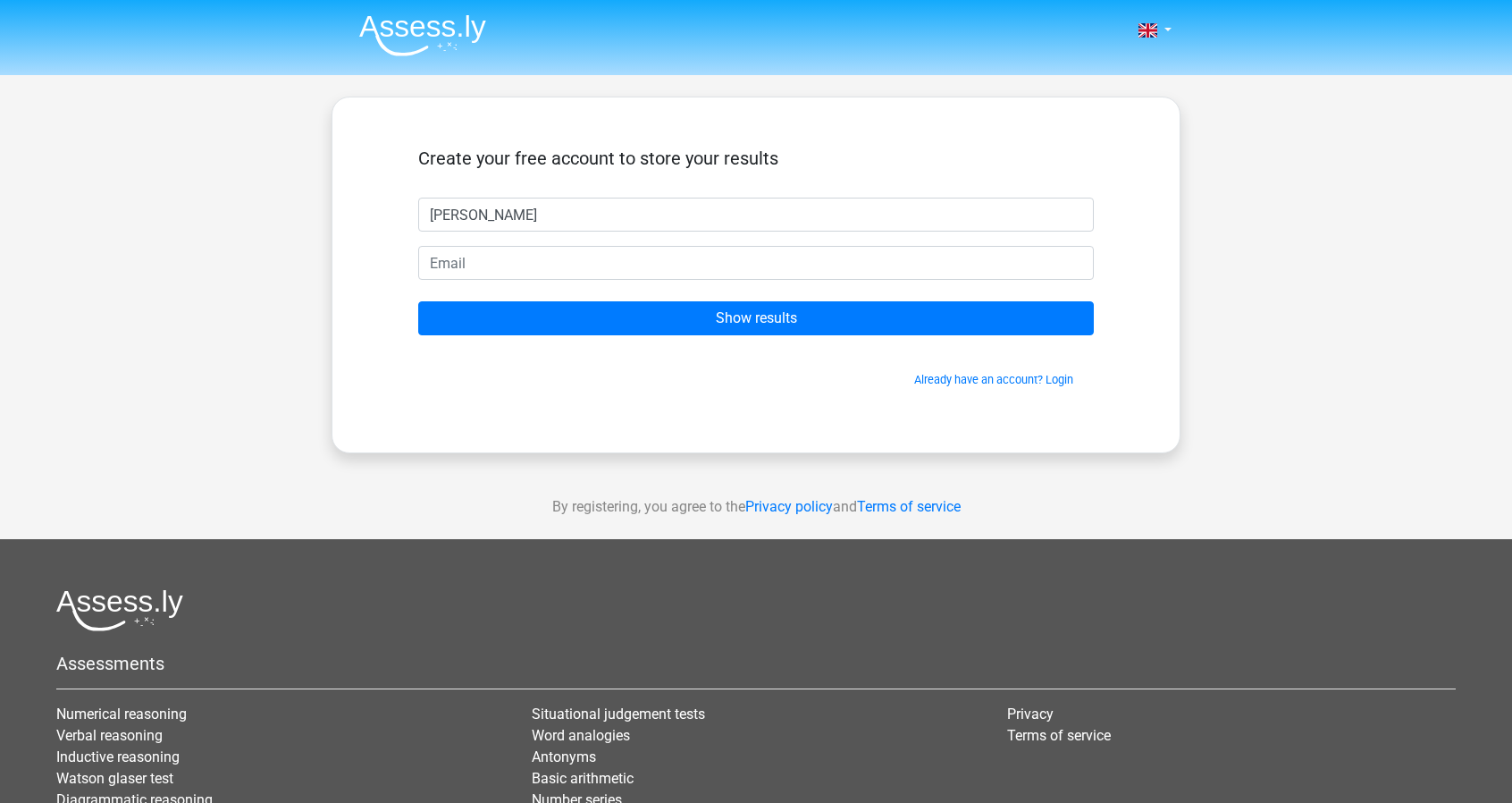
type input "[PERSON_NAME]"
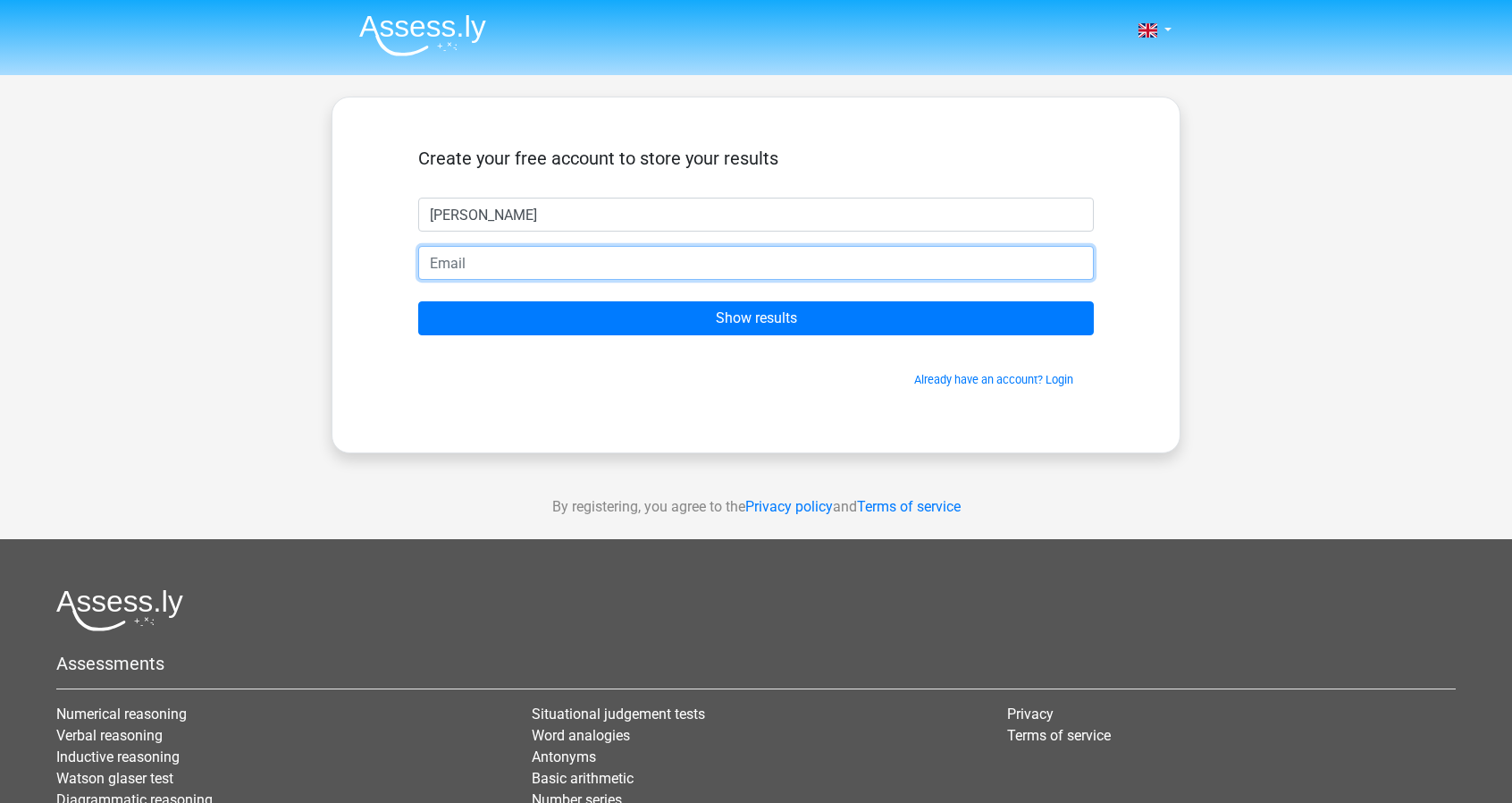
click at [446, 259] on input "email" at bounding box center [756, 263] width 676 height 34
type input "[EMAIL_ADDRESS][DOMAIN_NAME]"
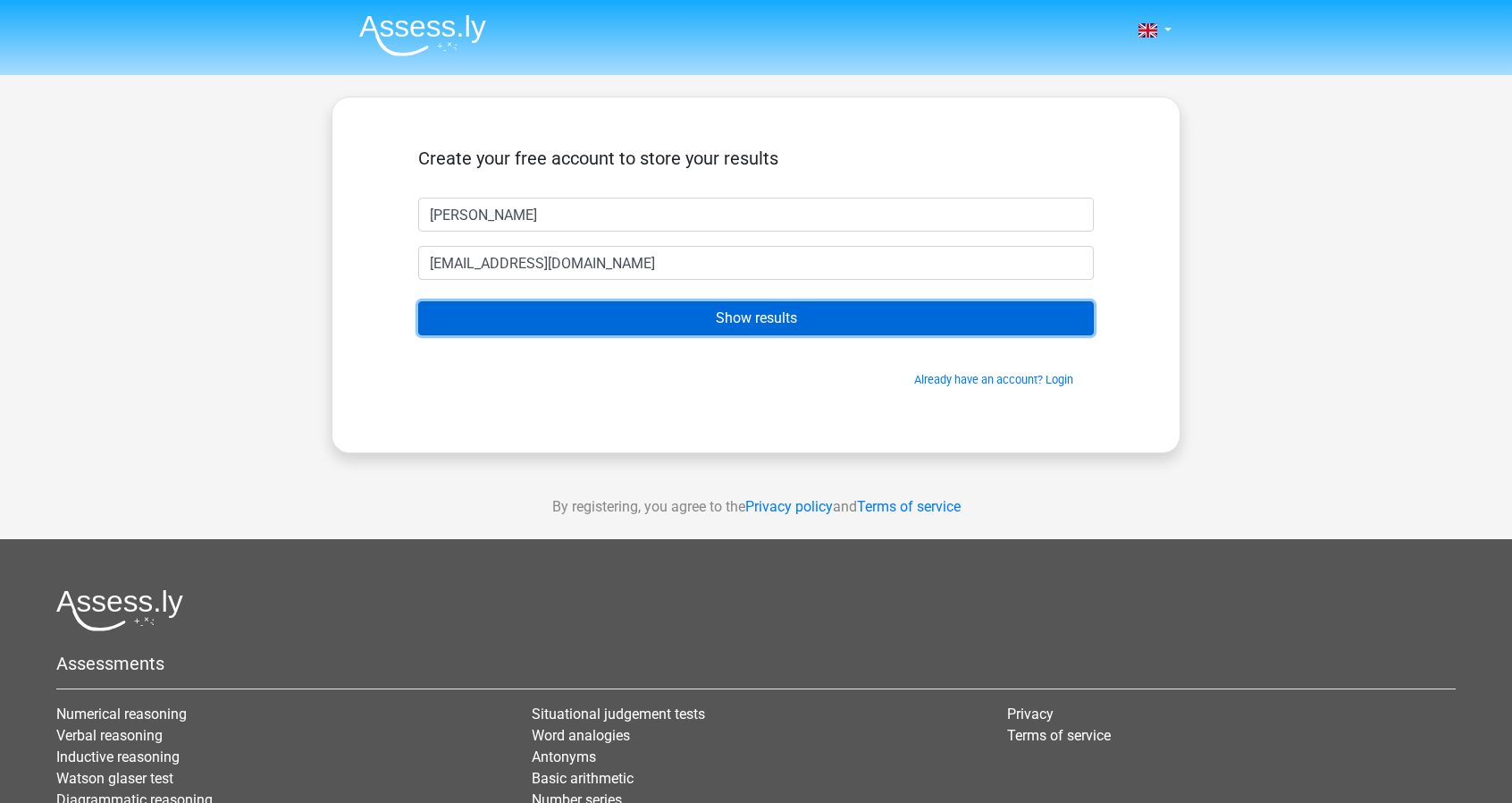
click at [614, 320] on input "Show results" at bounding box center [756, 317] width 676 height 34
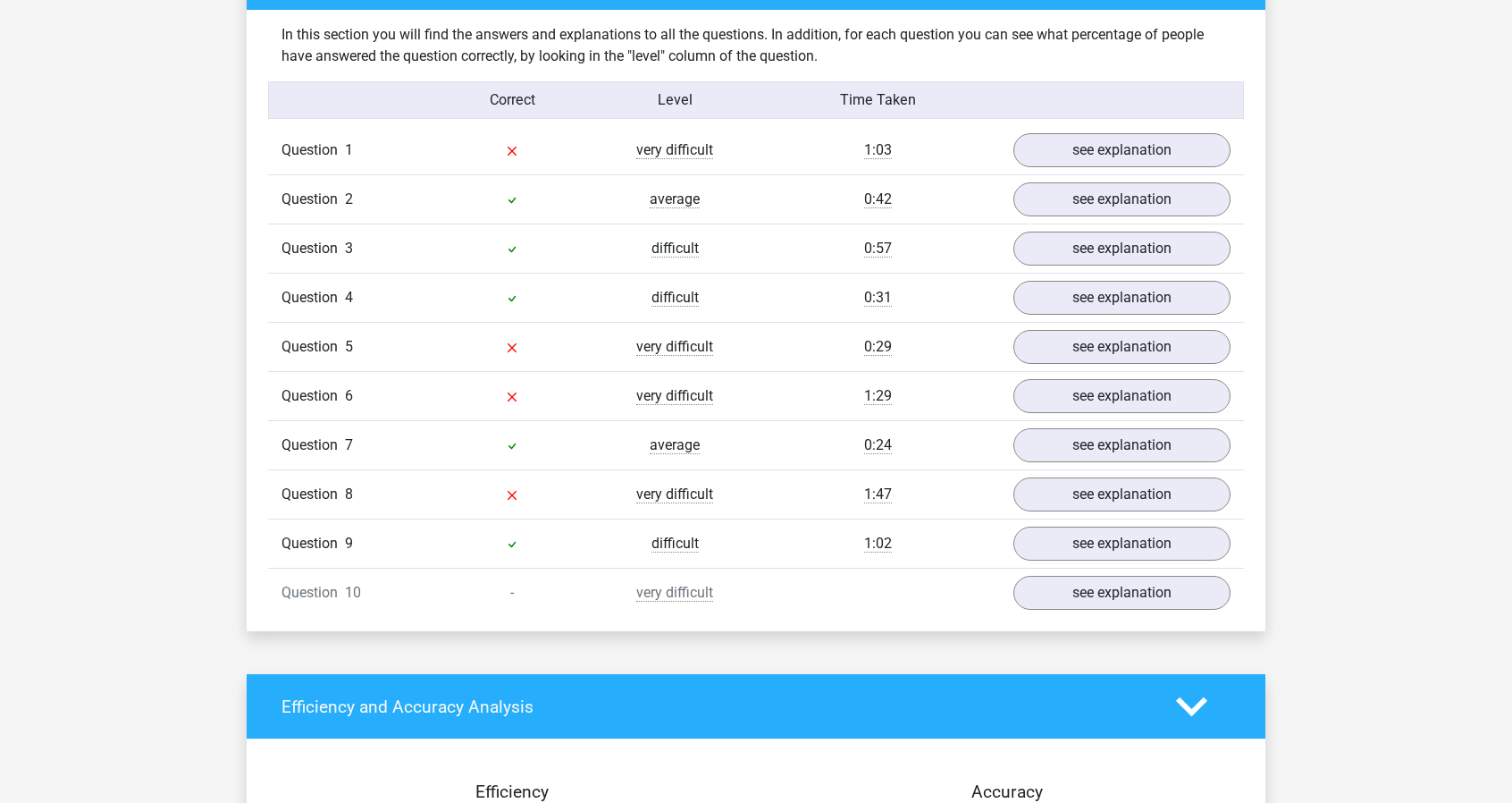
scroll to position [1379, 0]
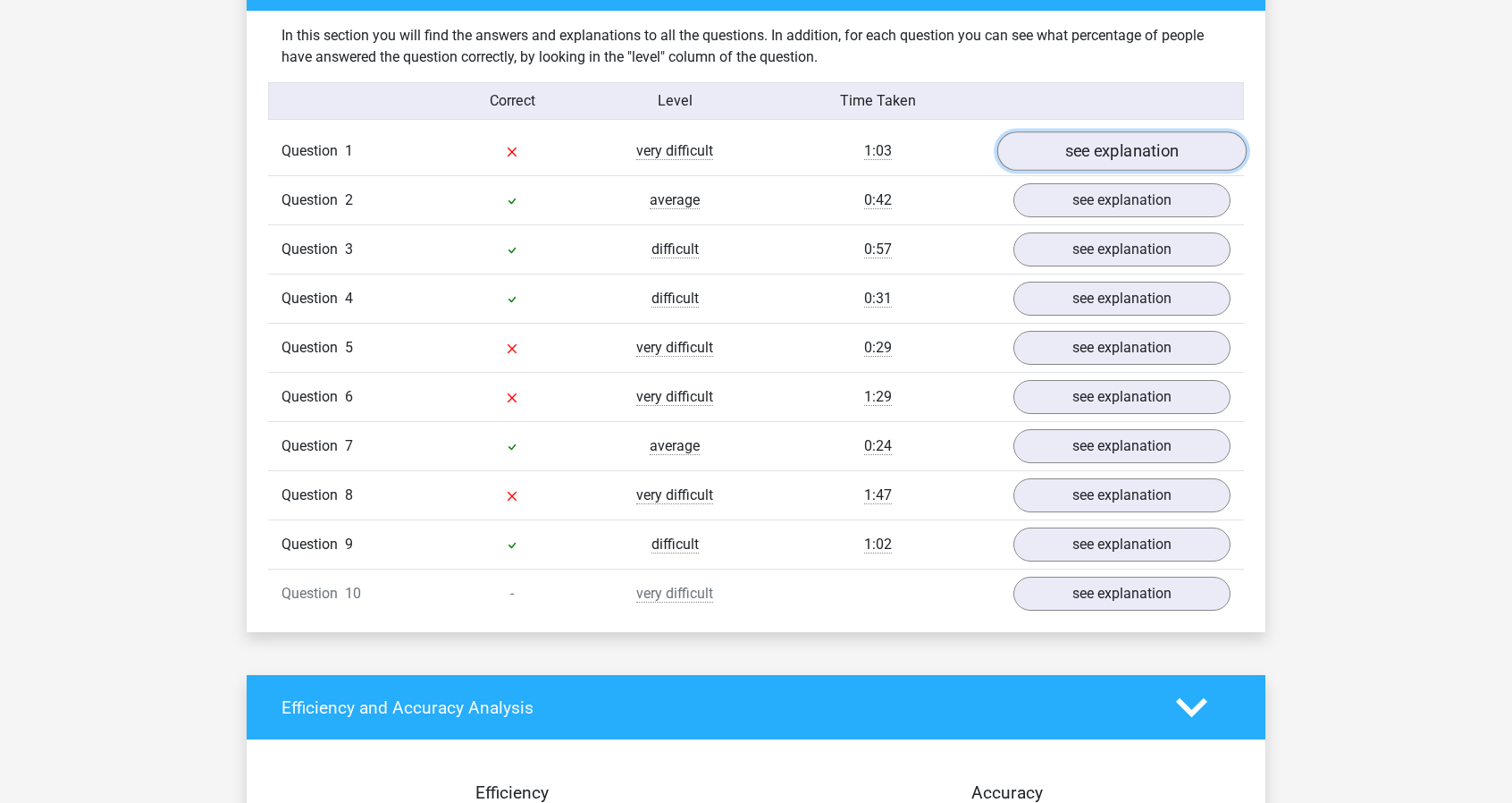
click at [1089, 154] on link "see explanation" at bounding box center [1122, 152] width 250 height 39
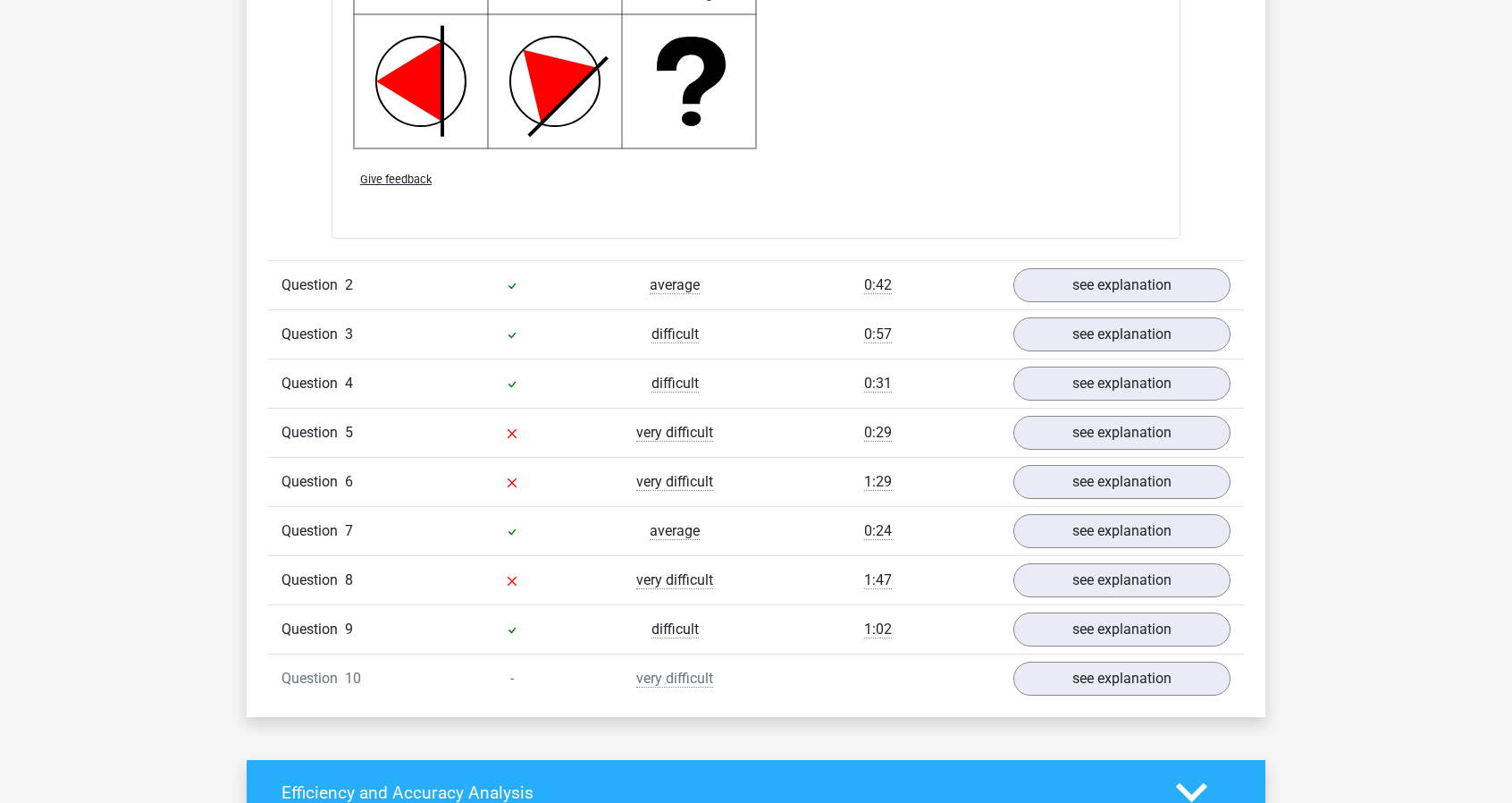
scroll to position [2518, 0]
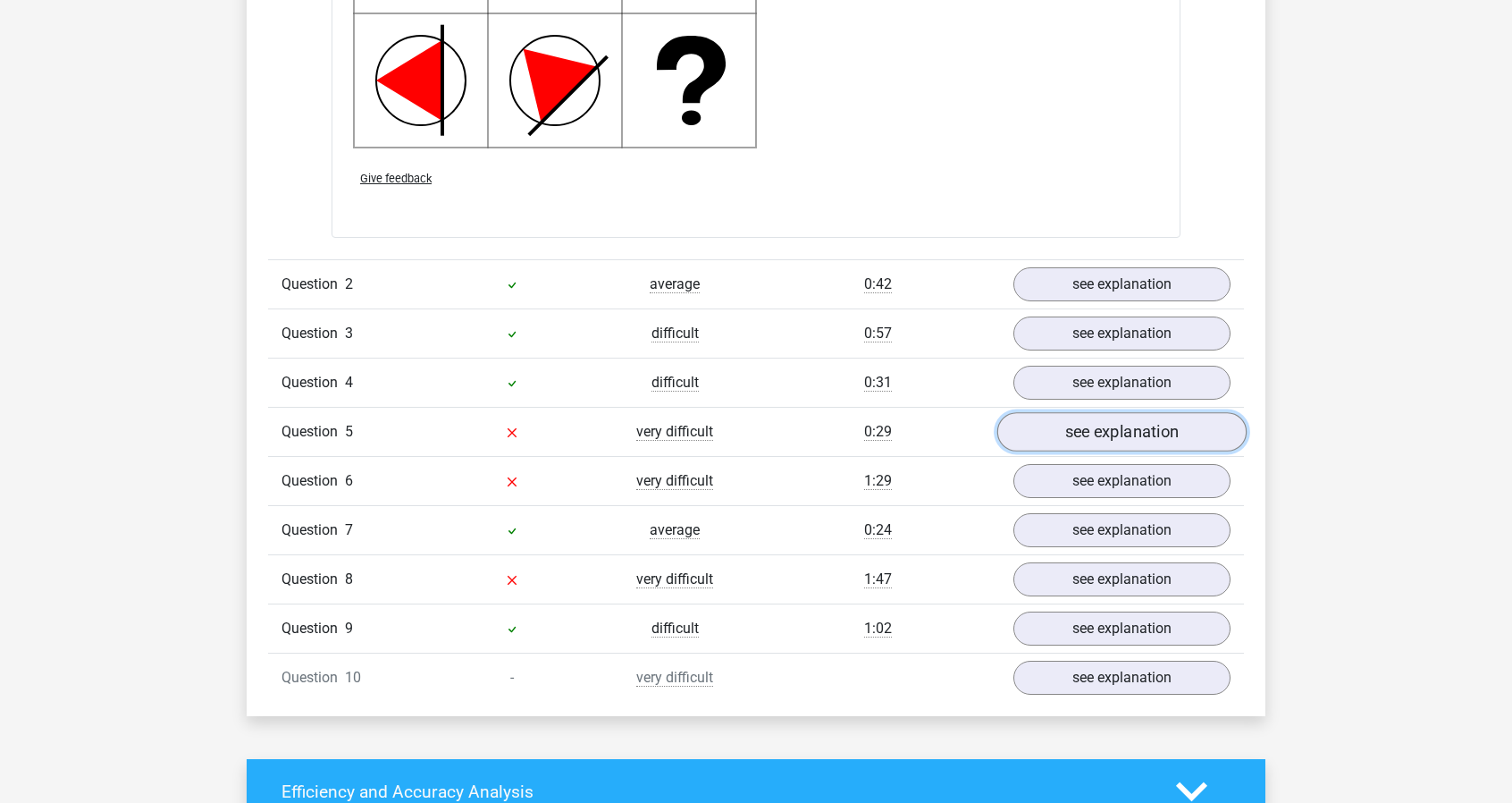
click at [1091, 423] on link "see explanation" at bounding box center [1122, 433] width 250 height 39
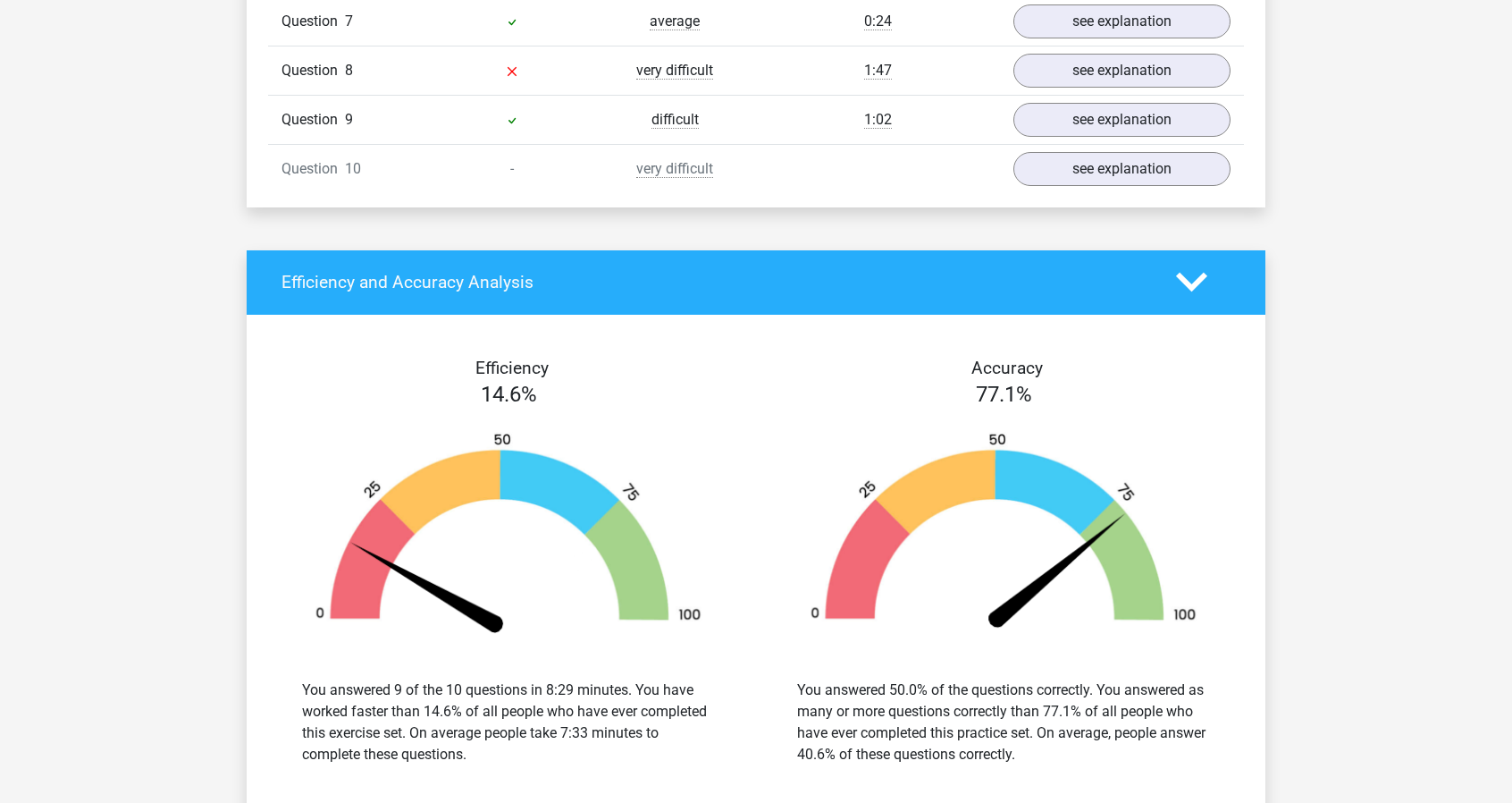
scroll to position [4556, 0]
